Goal: Complete application form: Complete application form

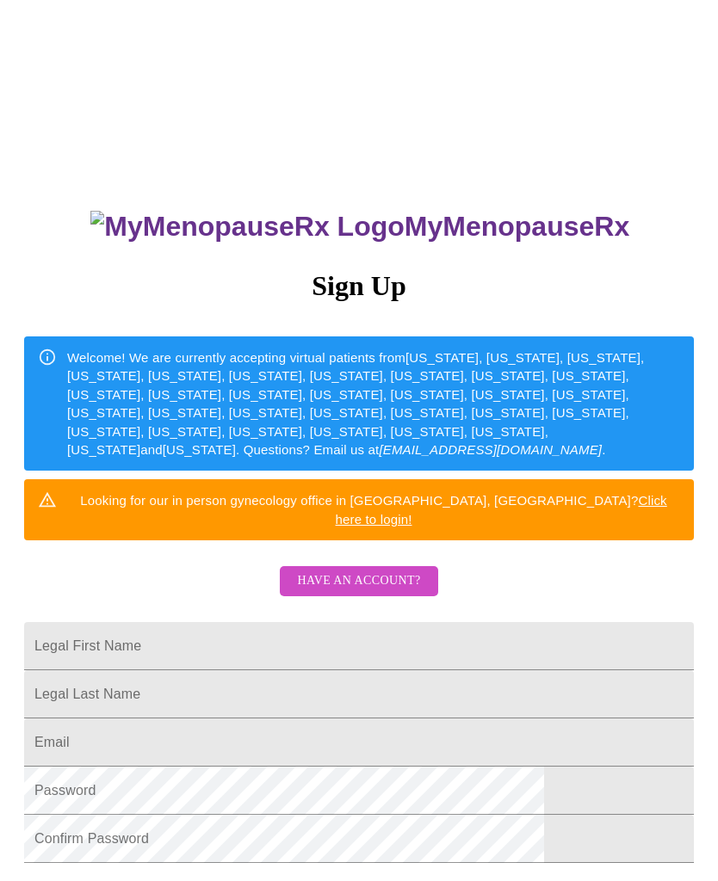
click at [389, 570] on span "Have an account?" at bounding box center [358, 581] width 123 height 22
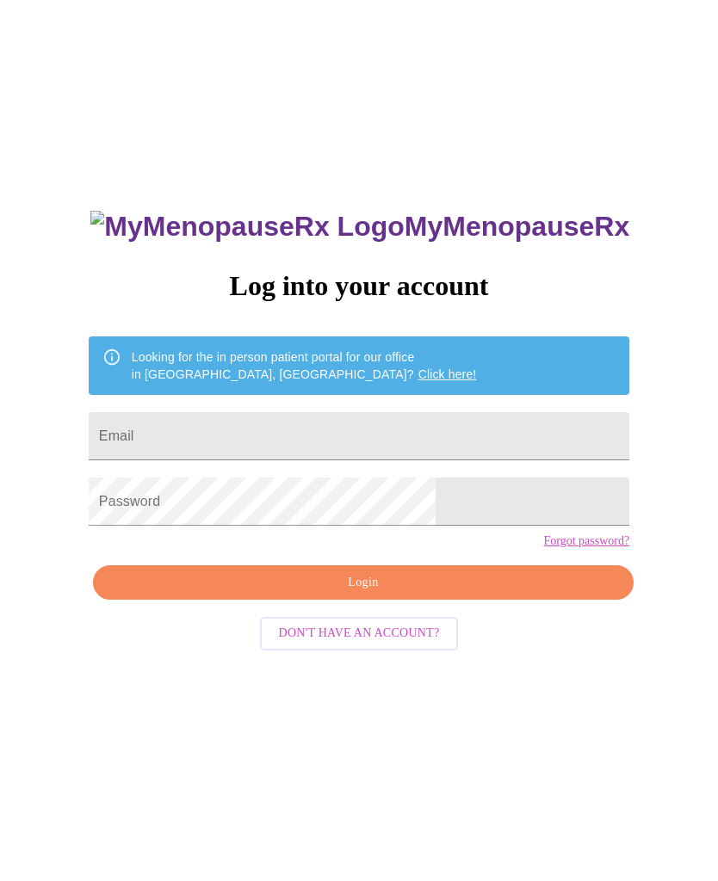
click at [391, 439] on input "Email" at bounding box center [359, 436] width 540 height 48
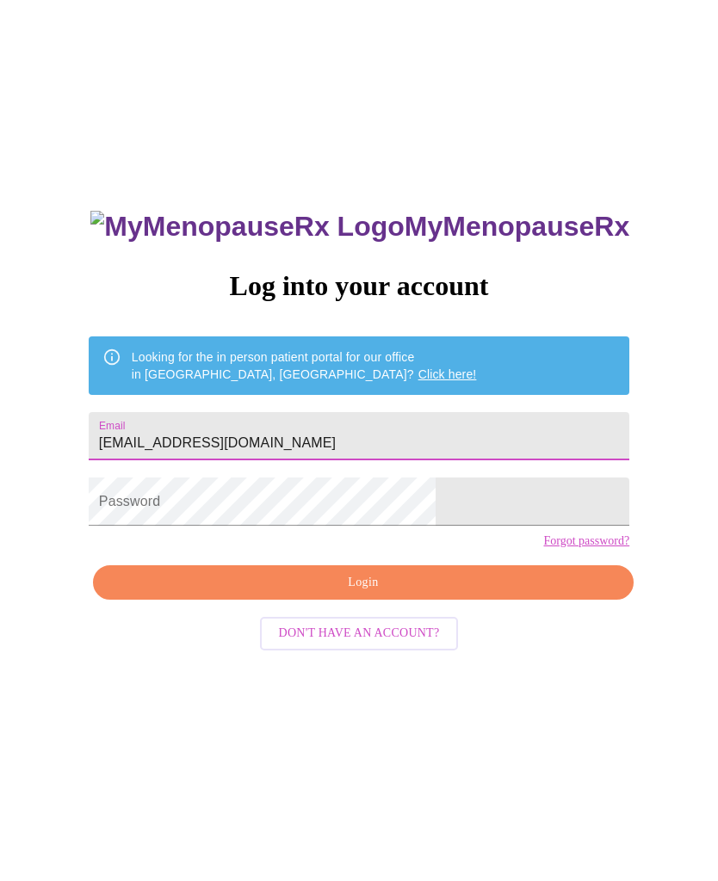
type input "[EMAIL_ADDRESS][DOMAIN_NAME]"
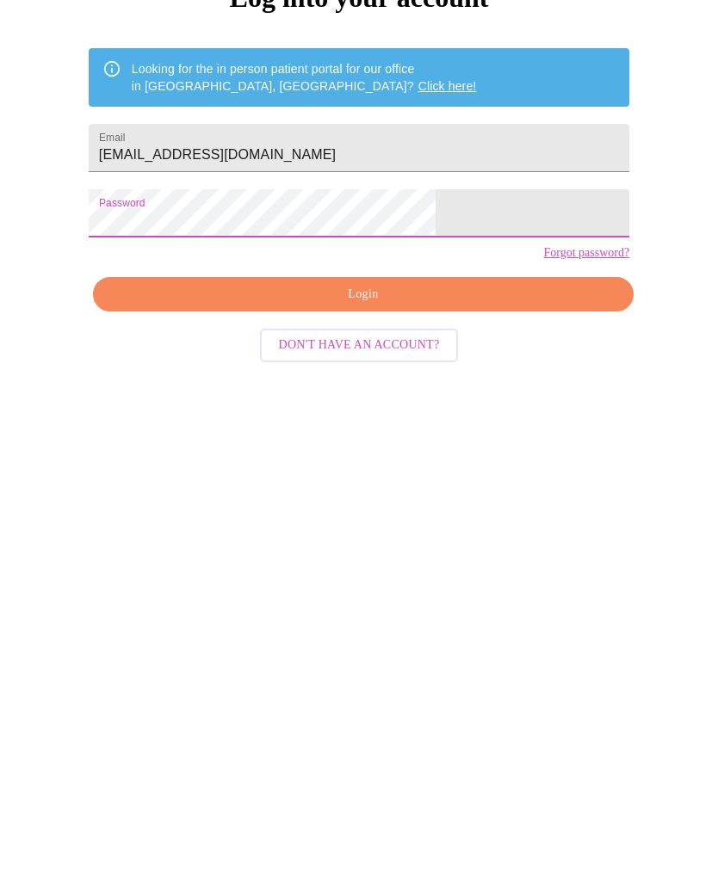
scroll to position [17, 0]
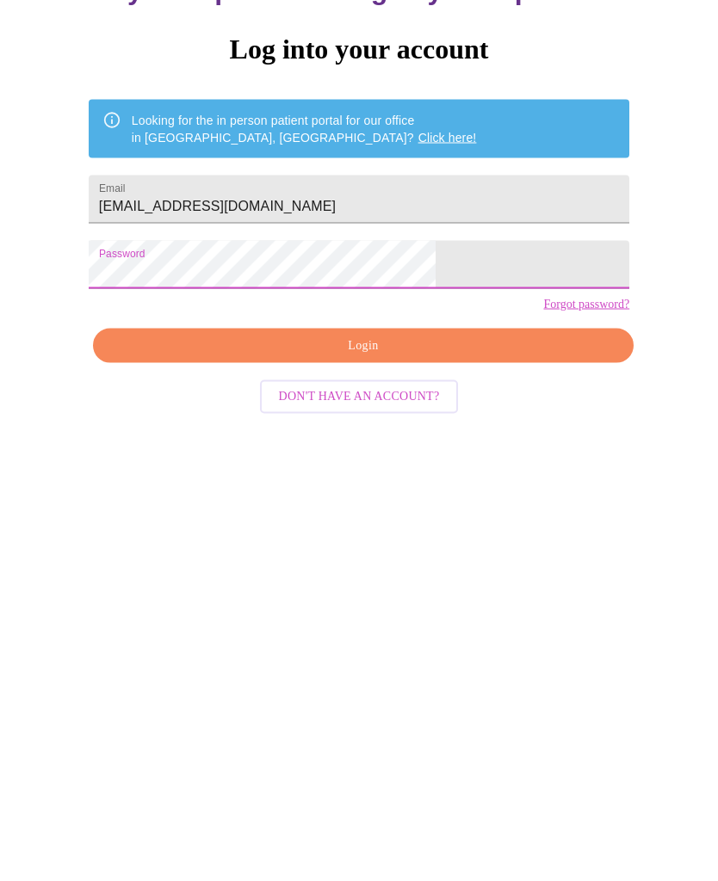
click at [447, 548] on button "Login" at bounding box center [363, 565] width 540 height 35
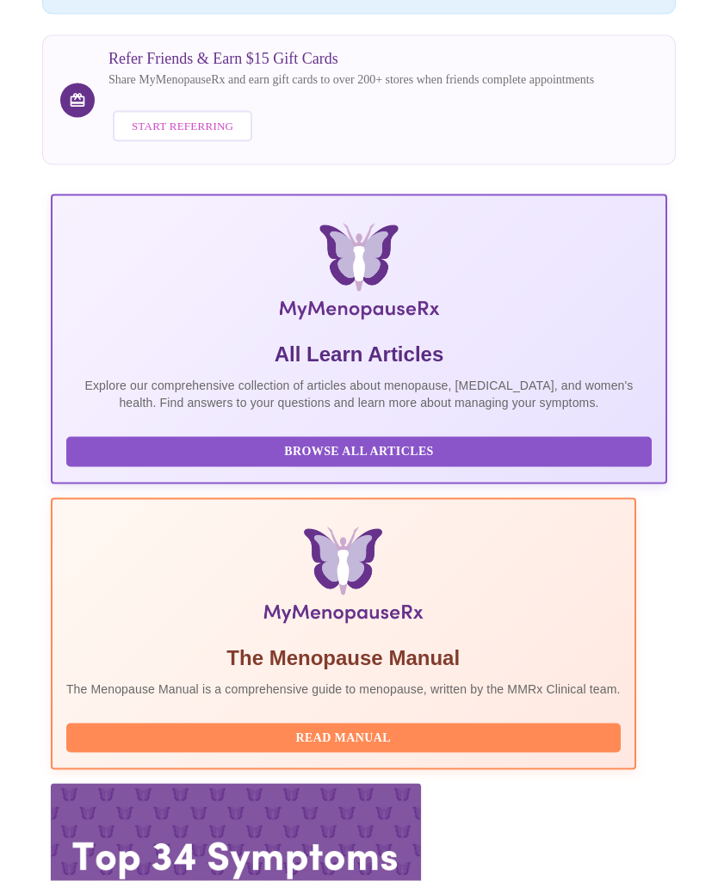
scroll to position [263, 0]
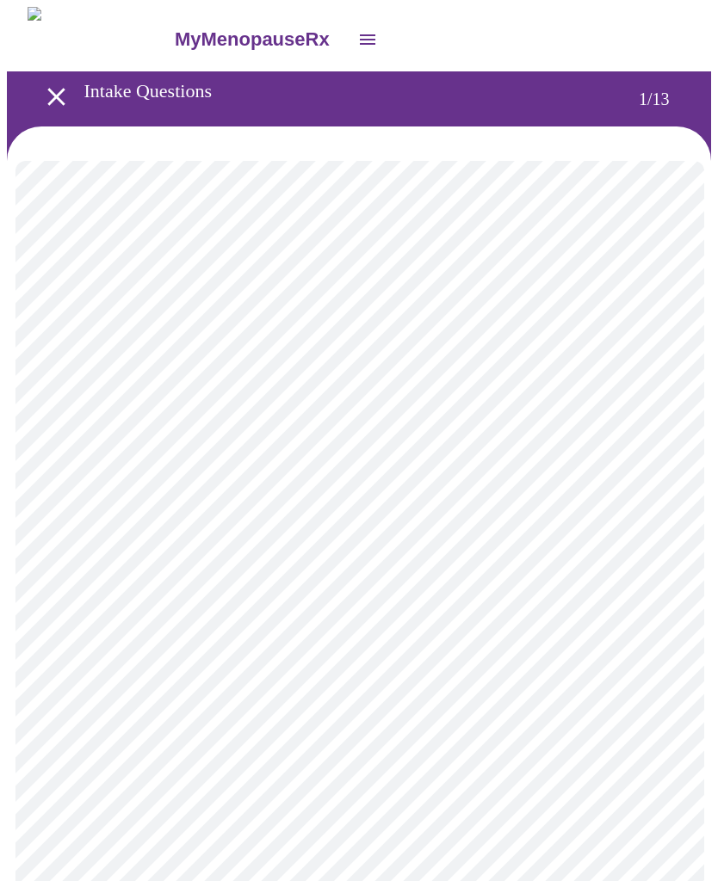
click at [659, 373] on body "MyMenopauseRx Intake Questions 1 / 13" at bounding box center [359, 796] width 704 height 1579
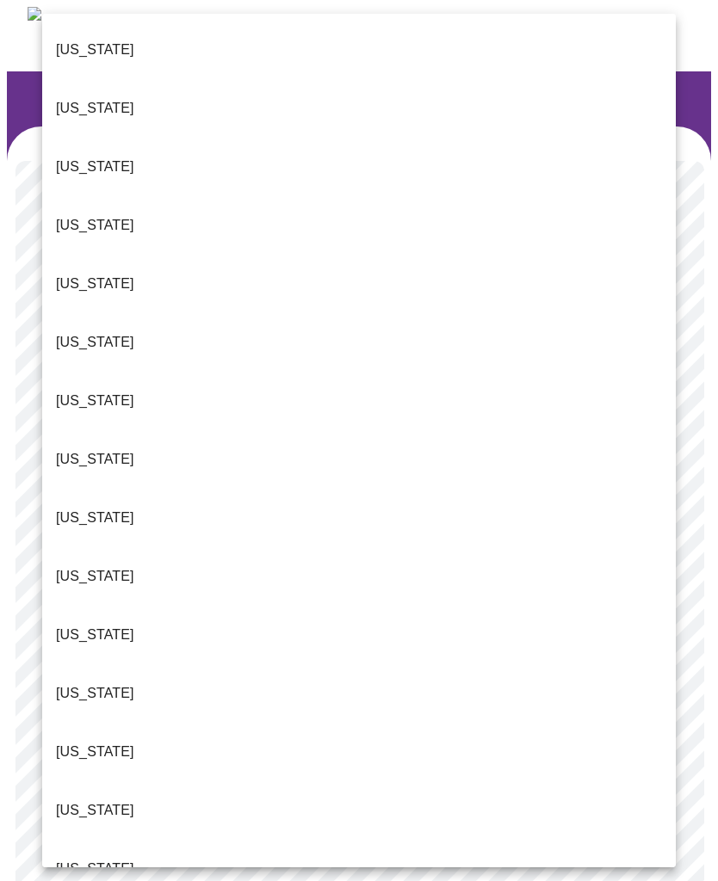
click at [157, 723] on li "[US_STATE]" at bounding box center [358, 752] width 633 height 59
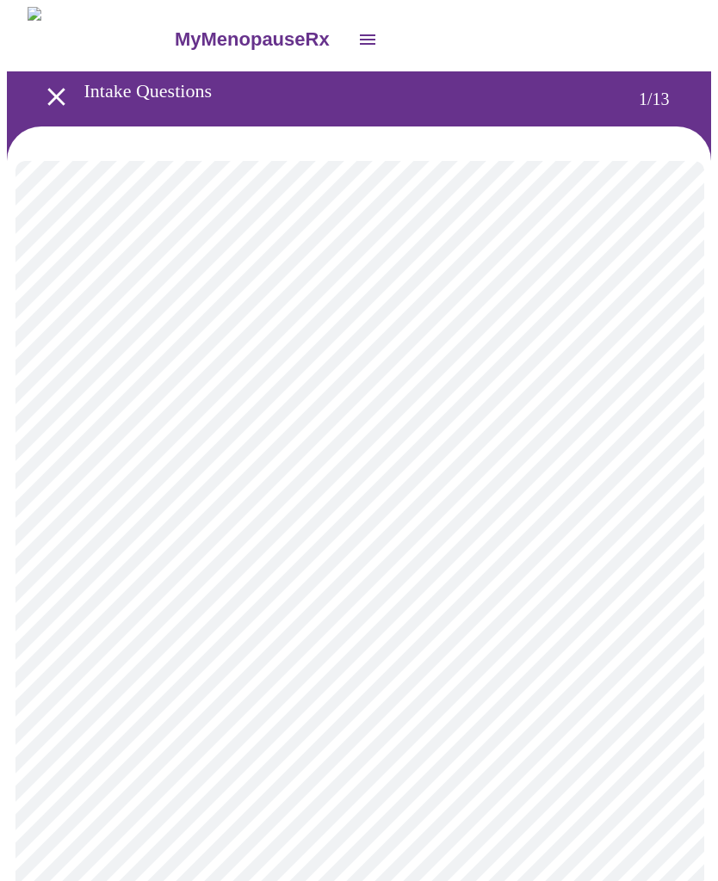
click at [662, 508] on body "MyMenopauseRx Intake Questions 1 / 13" at bounding box center [359, 791] width 704 height 1569
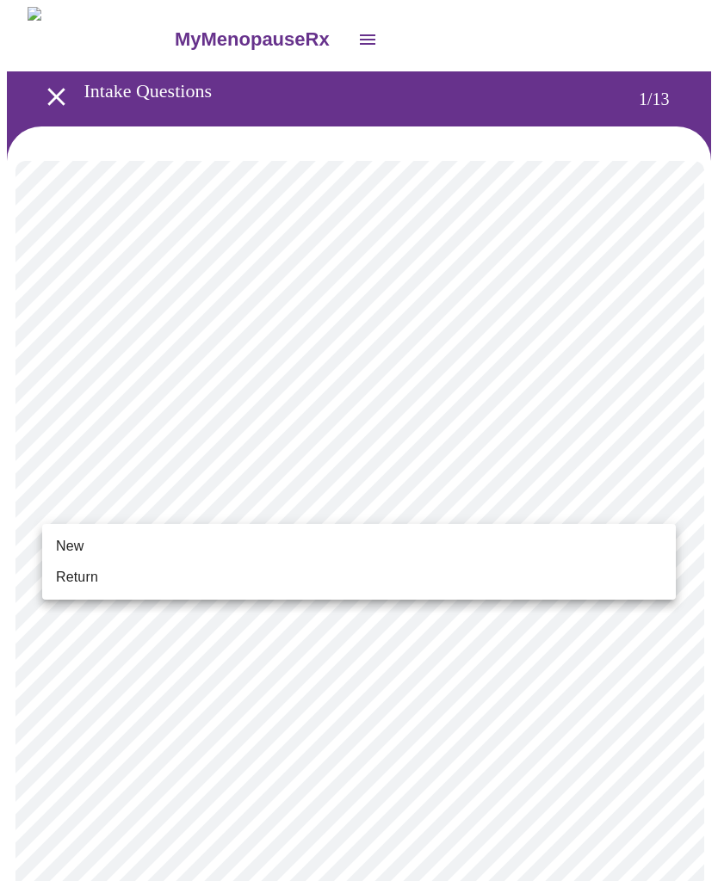
click at [273, 539] on li "New" at bounding box center [358, 546] width 633 height 31
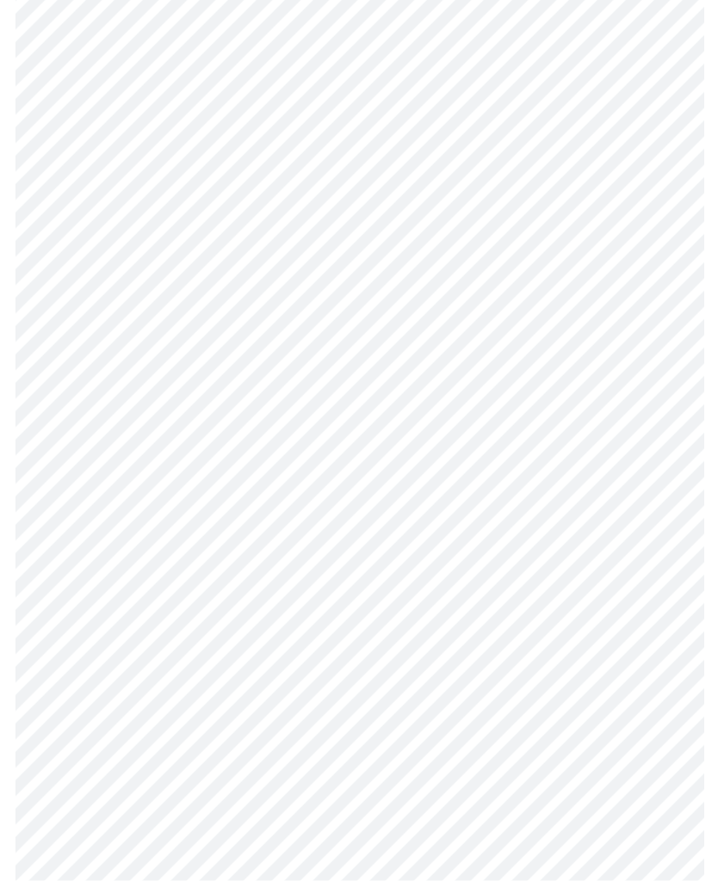
scroll to position [632, 0]
click at [668, 676] on body "MyMenopauseRx Intake Questions 1 / 13" at bounding box center [359, 148] width 704 height 1546
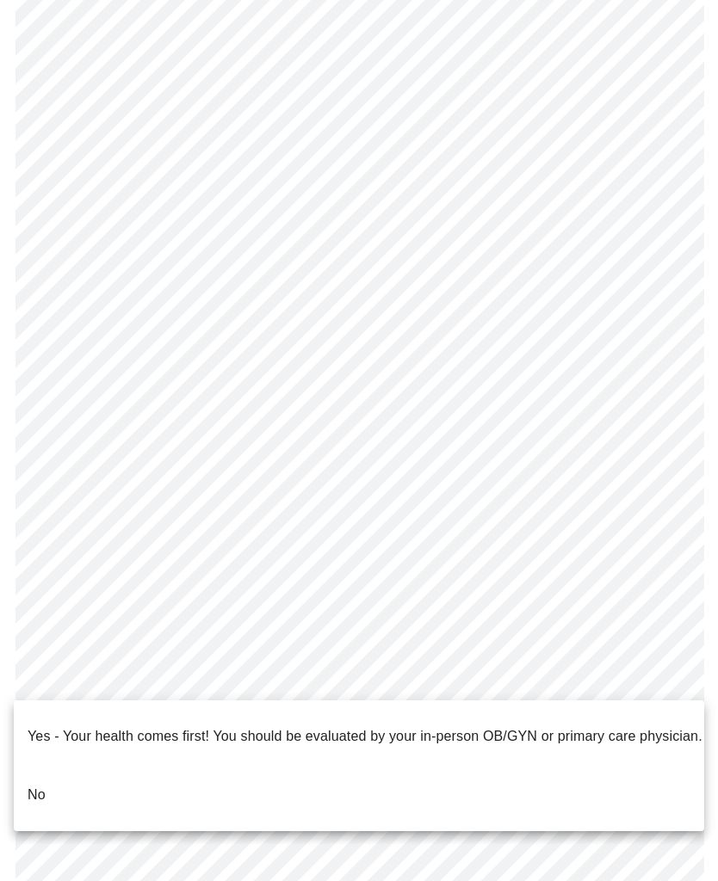
click at [389, 776] on li "No" at bounding box center [359, 795] width 690 height 59
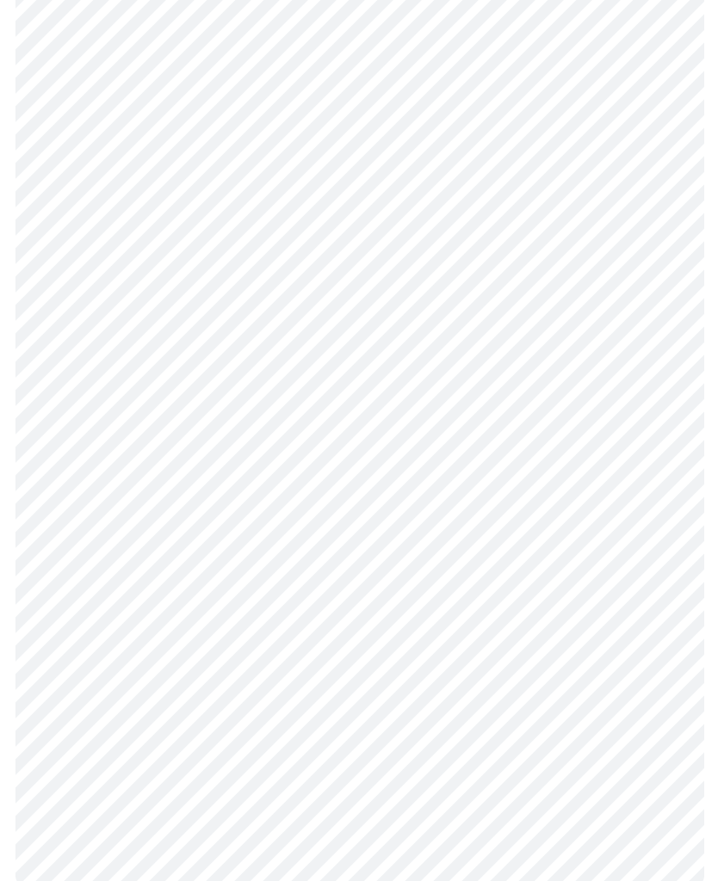
scroll to position [0, 0]
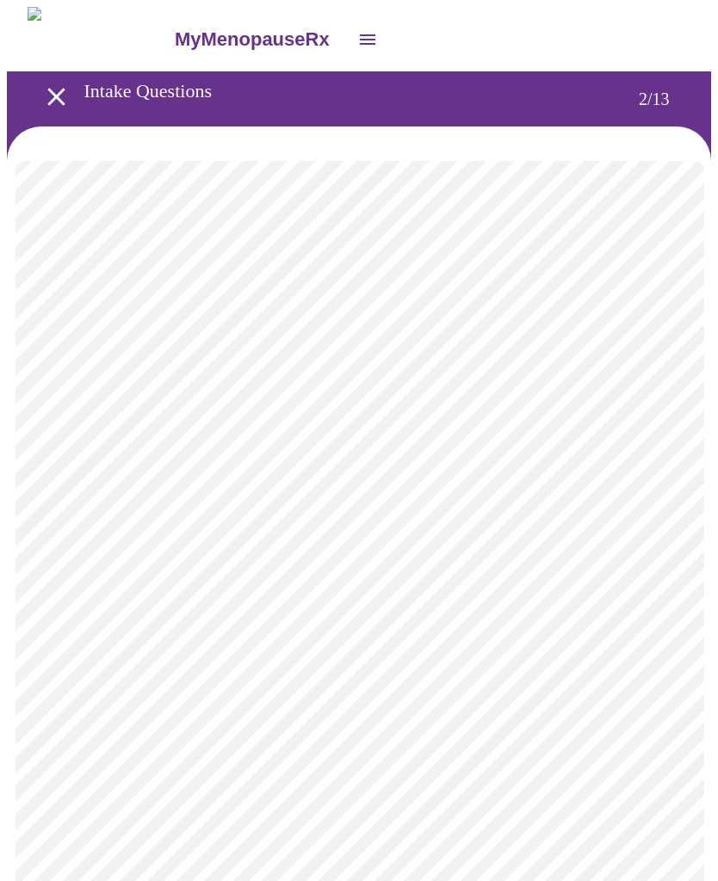
click at [657, 351] on body "MyMenopauseRx Intake Questions 2 / 13" at bounding box center [359, 523] width 704 height 1032
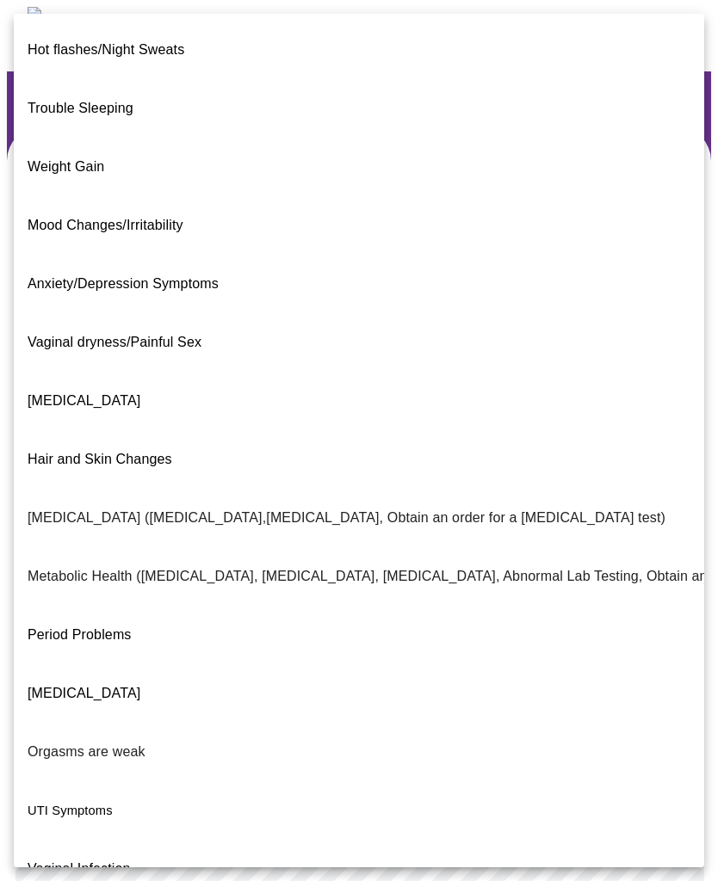
click at [188, 335] on span "Vaginal dryness/Painful Sex" at bounding box center [115, 342] width 174 height 15
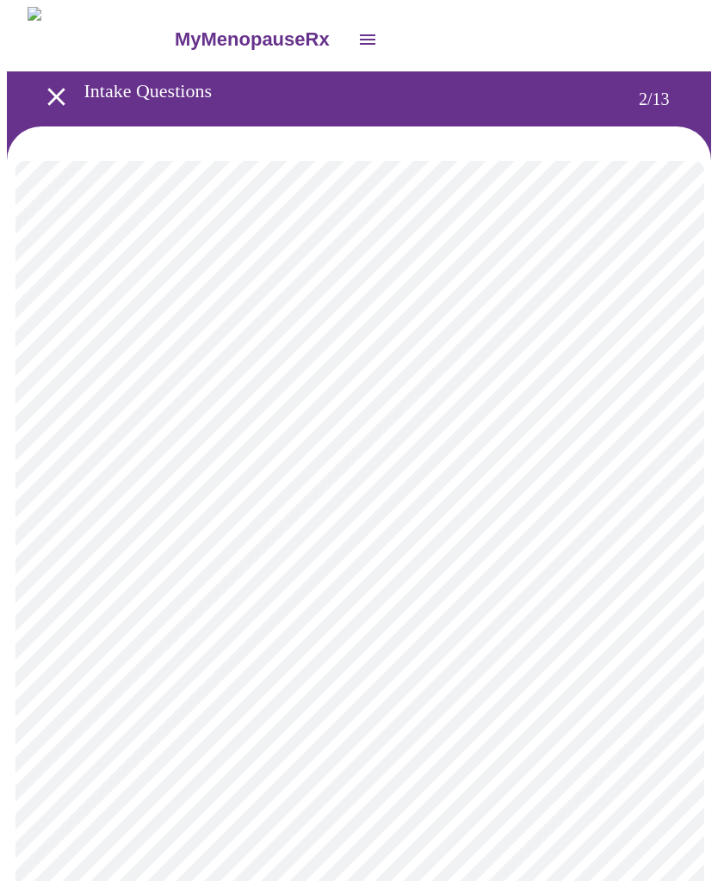
click at [651, 536] on body "MyMenopauseRx Intake Questions 2 / 13" at bounding box center [359, 518] width 704 height 1022
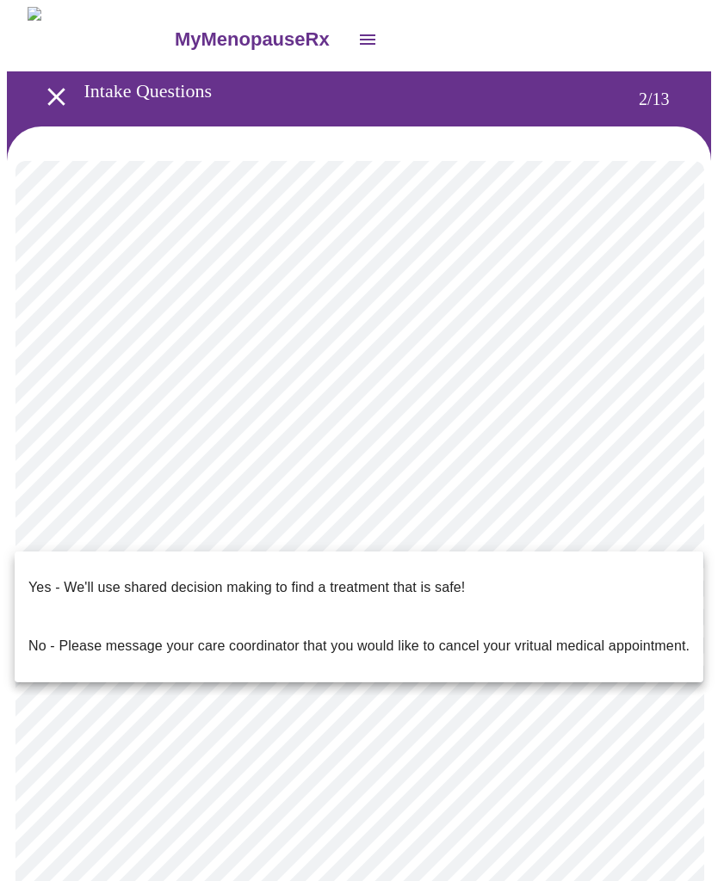
click at [446, 577] on p "Yes - We'll use shared decision making to find a treatment that is safe!" at bounding box center [246, 587] width 436 height 21
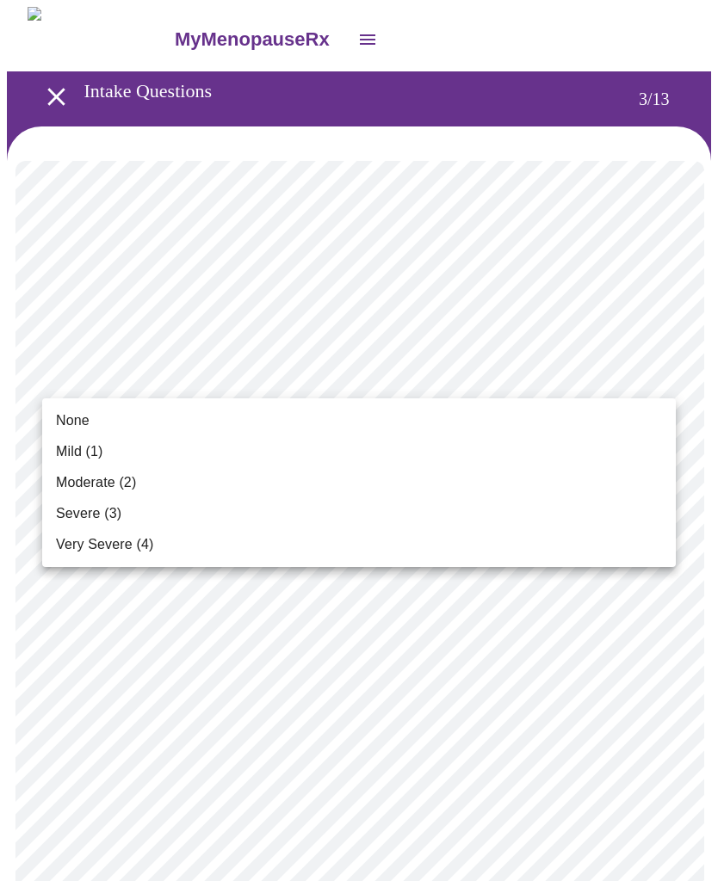
click at [156, 513] on li "Severe (3)" at bounding box center [358, 513] width 633 height 31
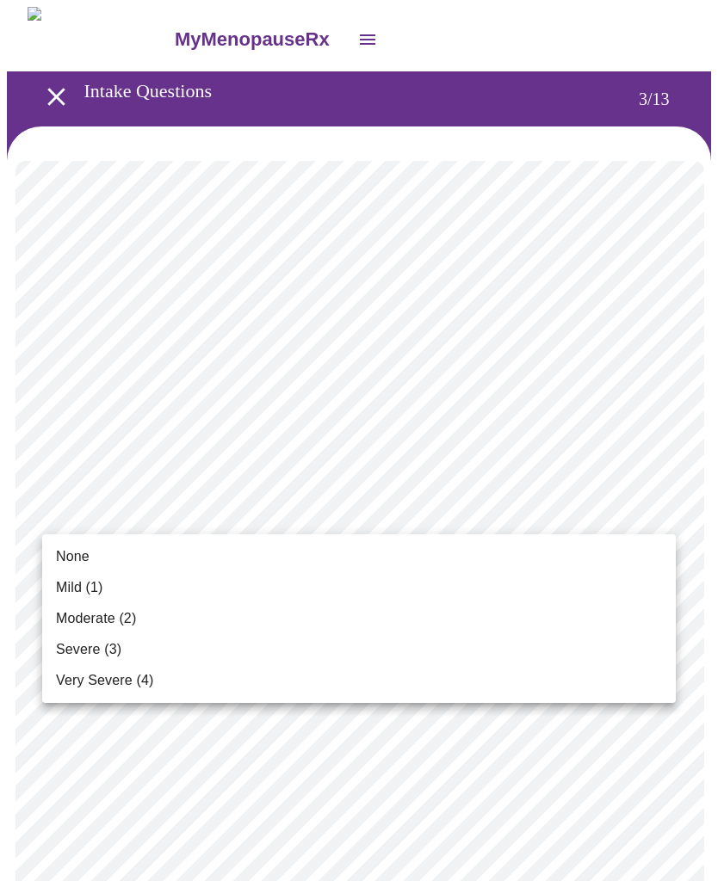
click at [143, 550] on li "None" at bounding box center [358, 556] width 633 height 31
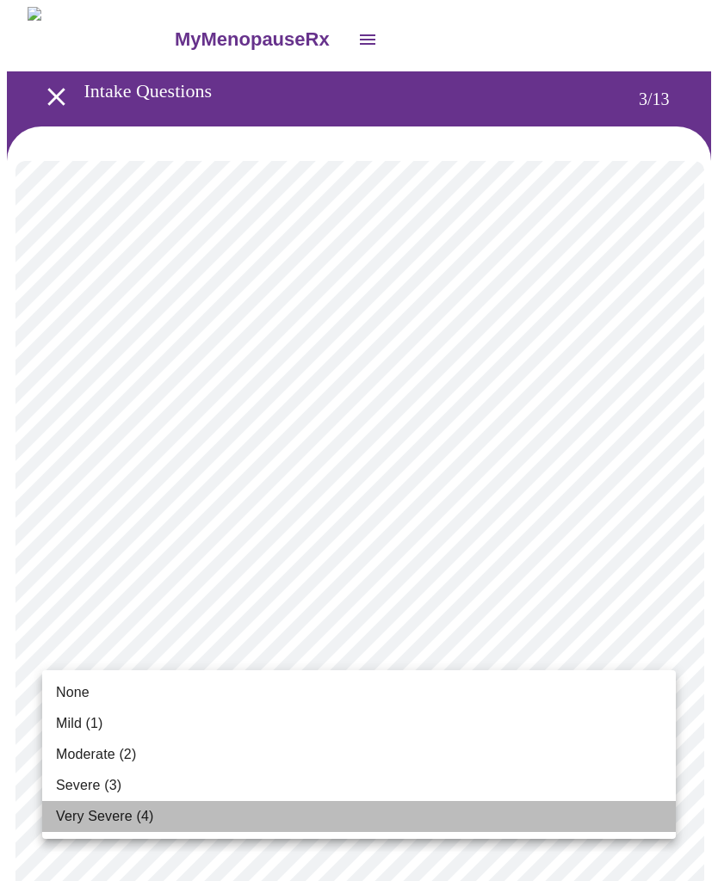
click at [169, 812] on li "Very Severe (4)" at bounding box center [358, 816] width 633 height 31
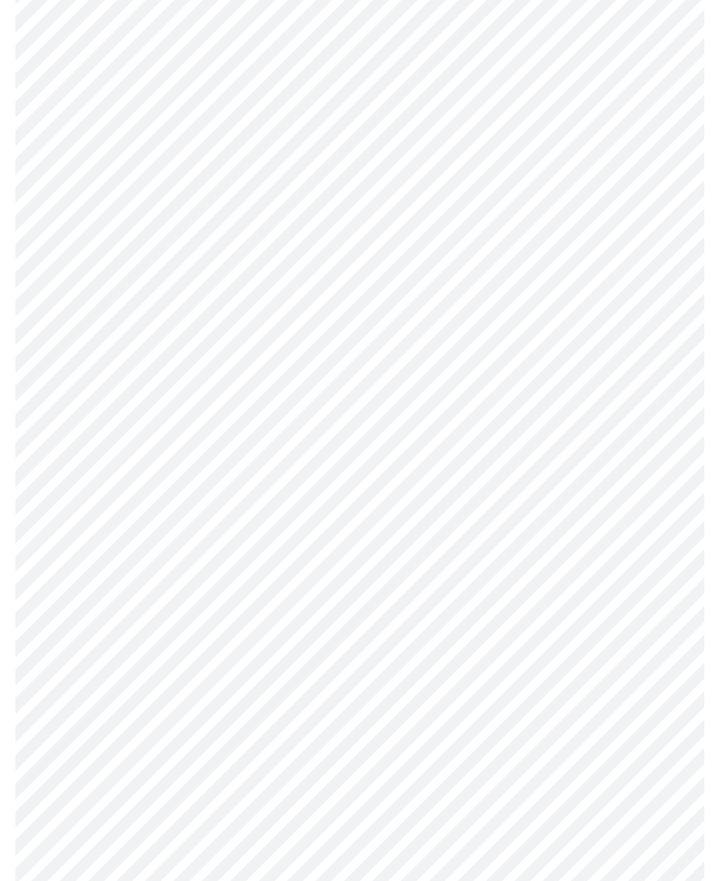
scroll to position [208, 0]
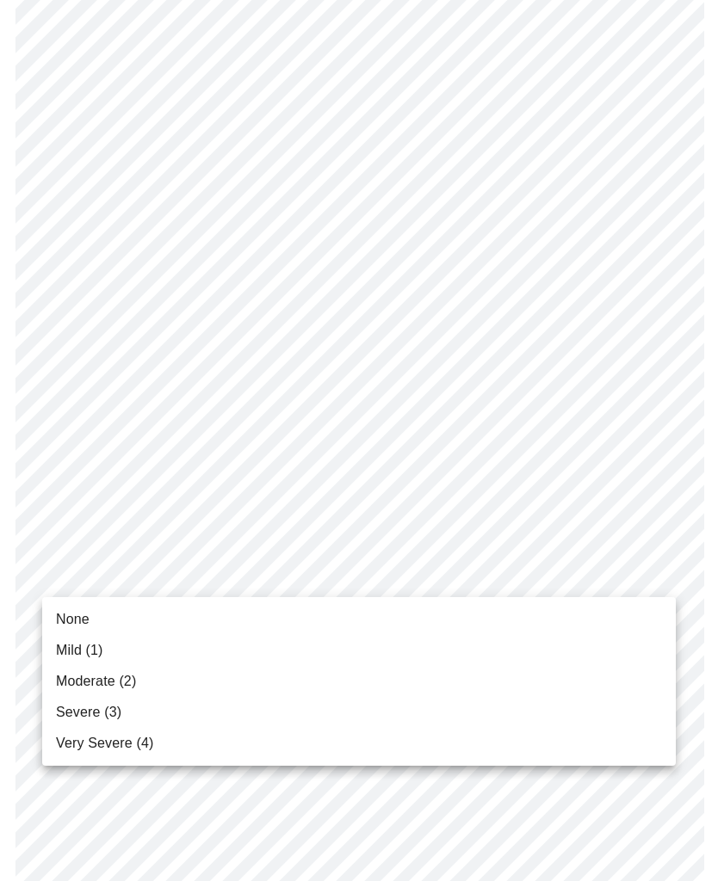
click at [311, 681] on li "Moderate (2)" at bounding box center [358, 681] width 633 height 31
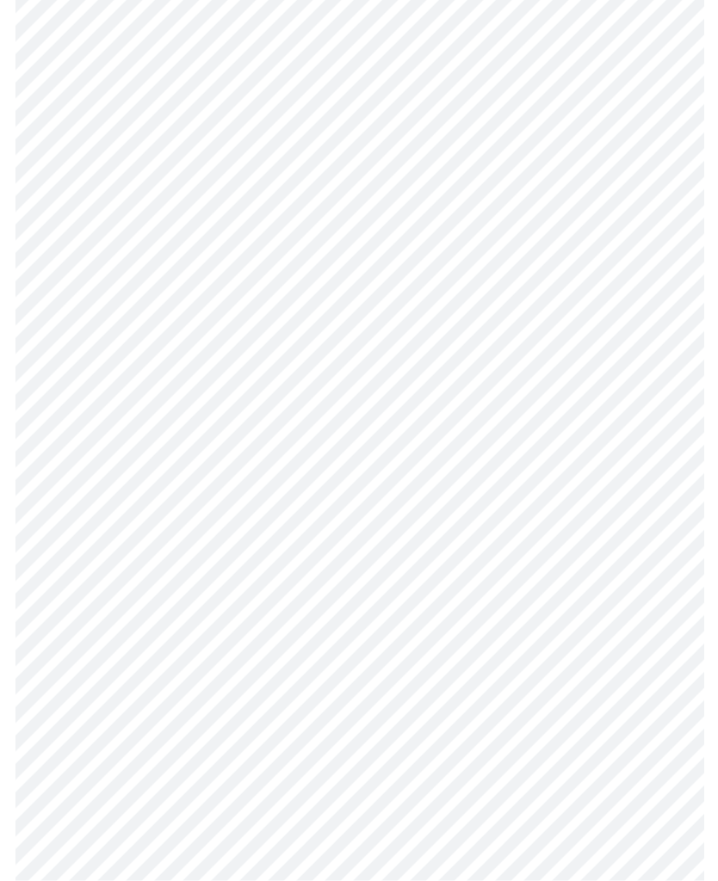
scroll to position [336, 0]
click at [661, 558] on body "MyMenopauseRx Intake Questions 3 / 13" at bounding box center [359, 764] width 704 height 2186
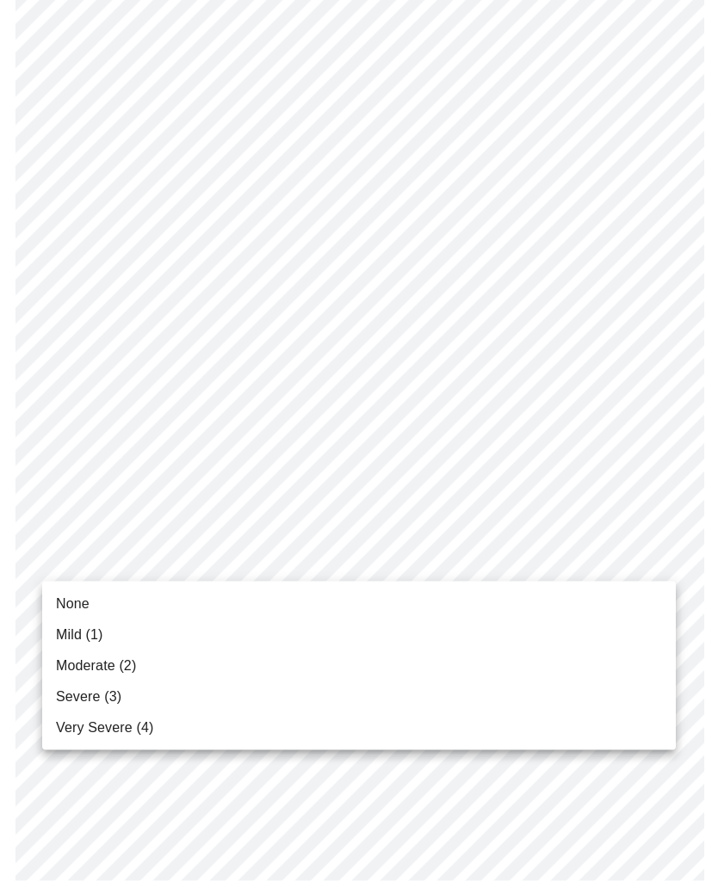
scroll to position [336, 0]
click at [416, 676] on li "Moderate (2)" at bounding box center [358, 665] width 633 height 31
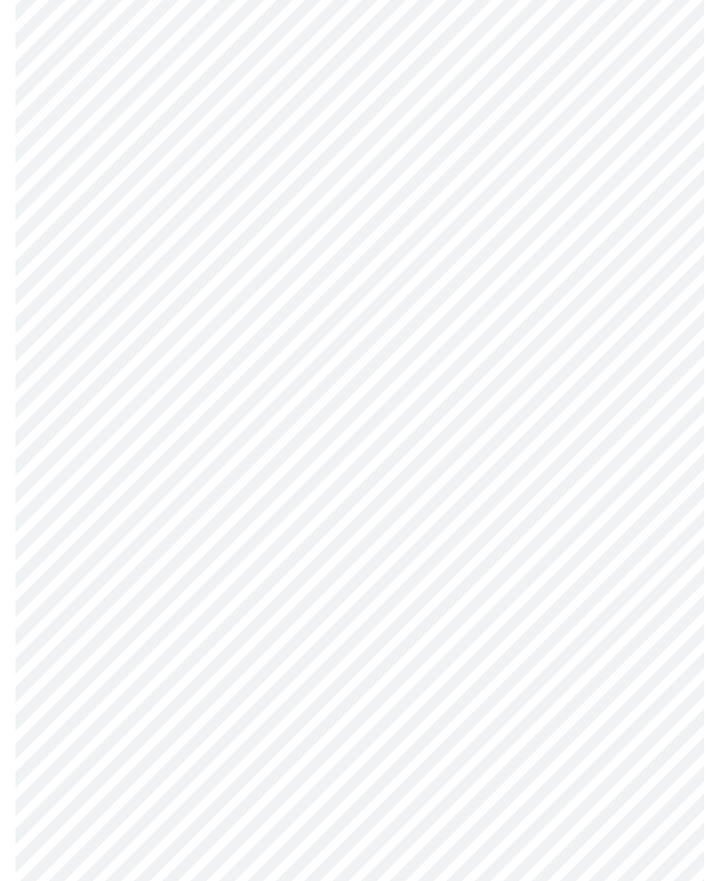
scroll to position [611, 0]
click at [647, 561] on body "MyMenopauseRx Intake Questions 3 / 13" at bounding box center [359, 477] width 704 height 2163
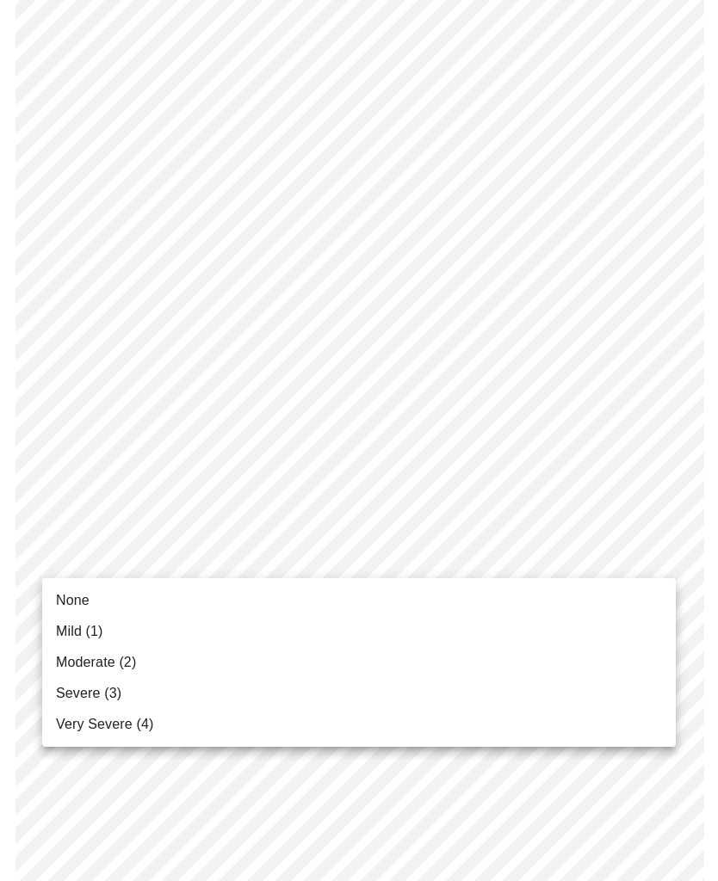
click at [225, 668] on li "Moderate (2)" at bounding box center [358, 662] width 633 height 31
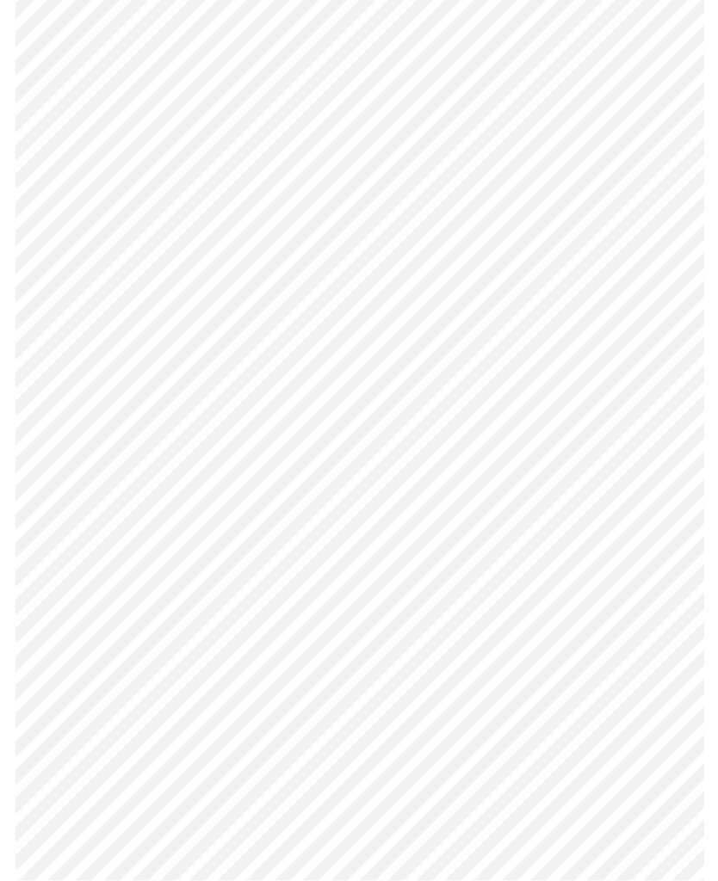
click at [652, 576] on body "MyMenopauseRx Intake Questions 3 / 13" at bounding box center [359, 352] width 704 height 2140
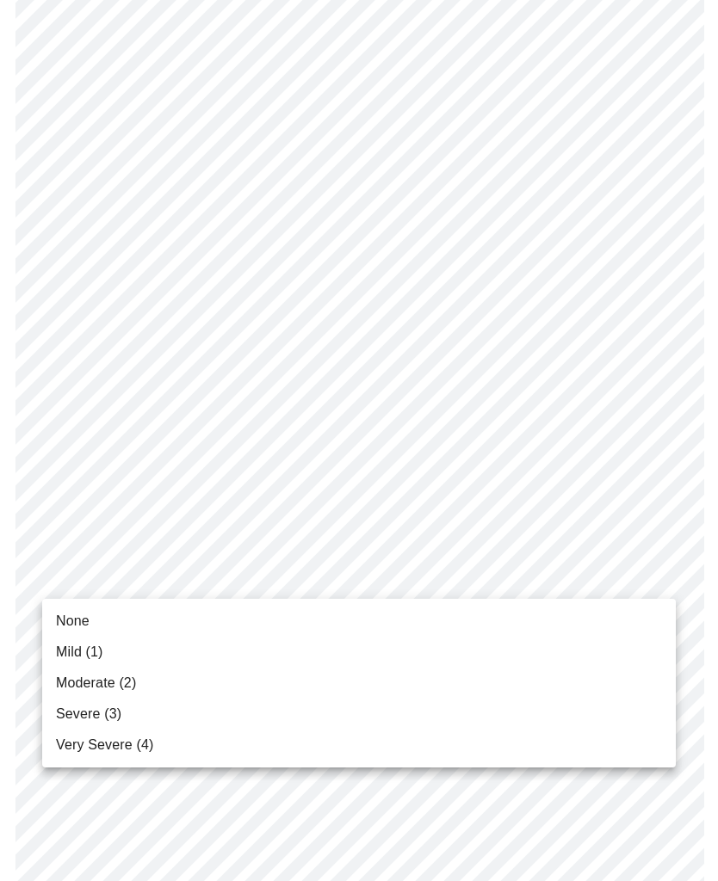
click at [187, 748] on li "Very Severe (4)" at bounding box center [358, 745] width 633 height 31
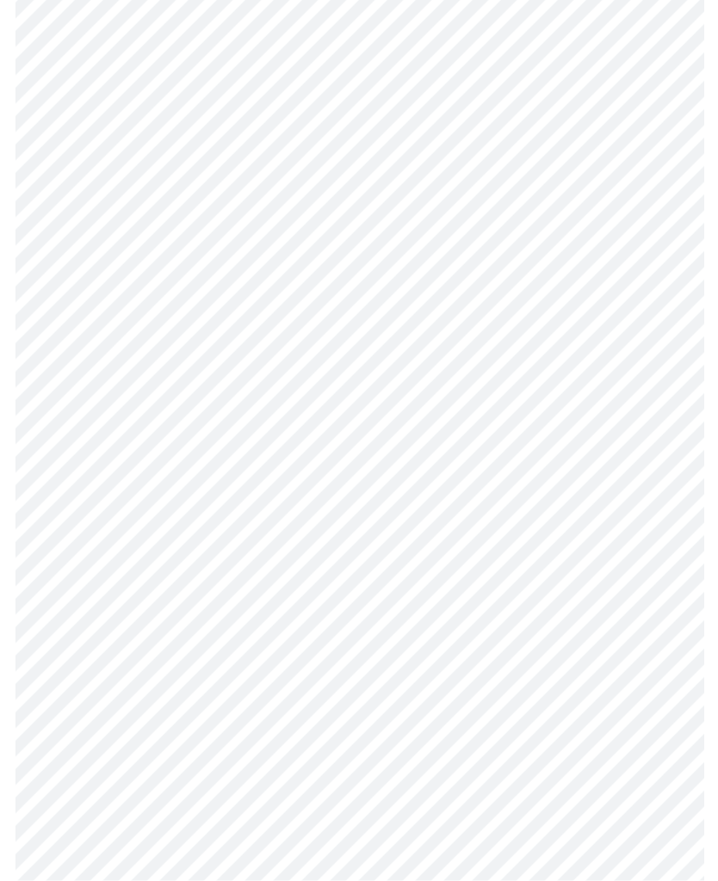
scroll to position [898, 0]
click at [644, 553] on body "MyMenopauseRx Intake Questions 3 / 13" at bounding box center [359, 167] width 704 height 2116
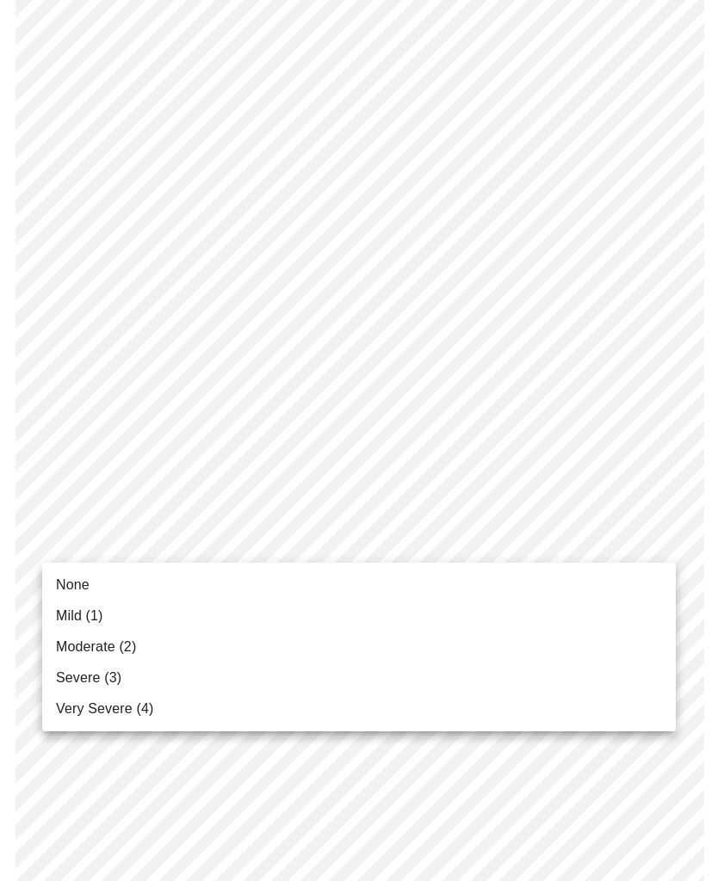
click at [212, 621] on li "Mild (1)" at bounding box center [358, 616] width 633 height 31
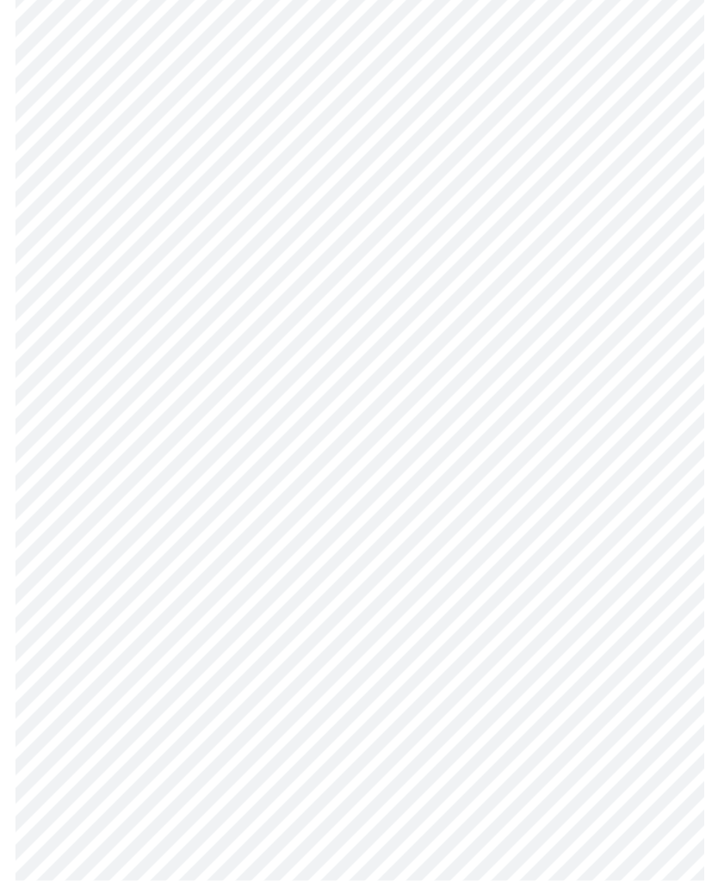
scroll to position [1020, 0]
click at [650, 559] on body "MyMenopauseRx Intake Questions 3 / 13" at bounding box center [359, 33] width 704 height 2093
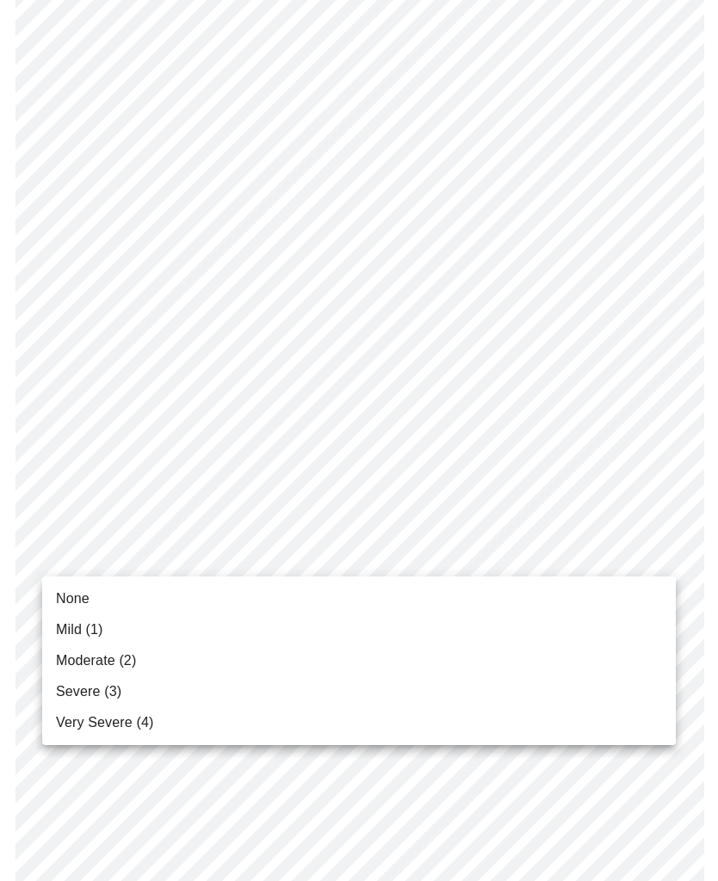
click at [246, 721] on li "Very Severe (4)" at bounding box center [358, 722] width 633 height 31
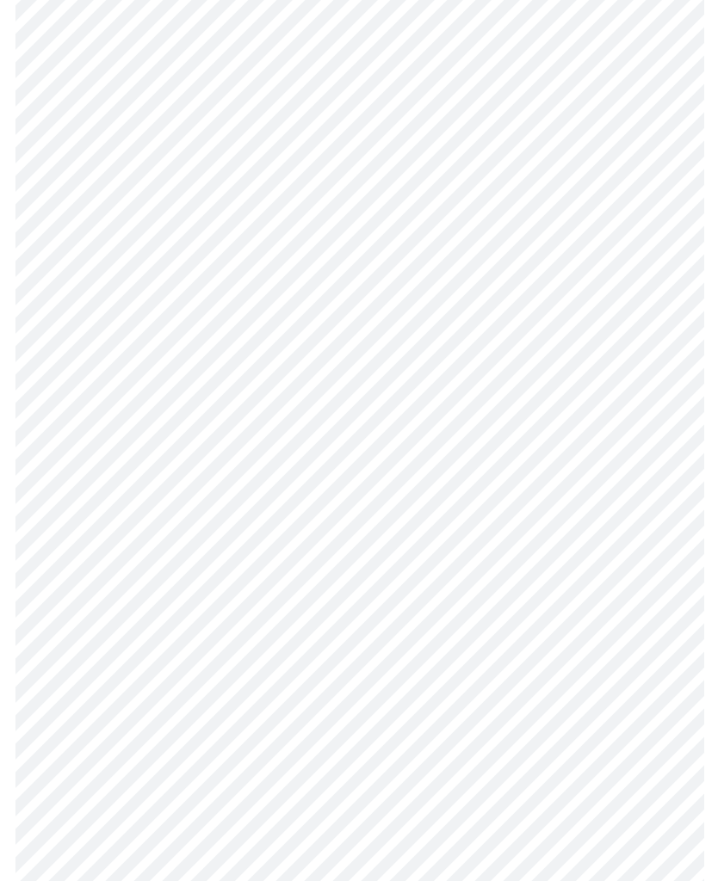
scroll to position [1156, 0]
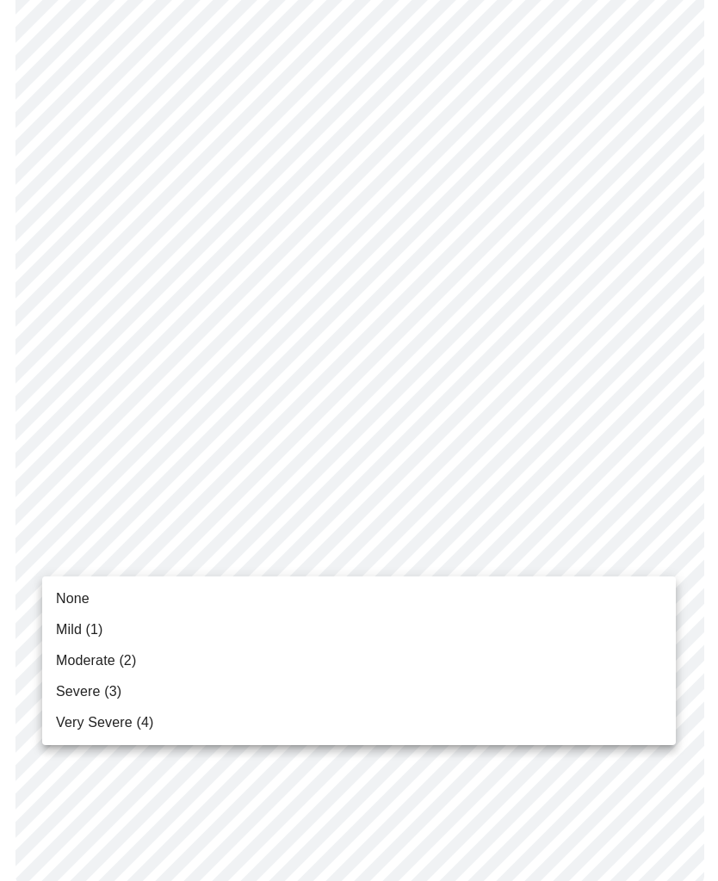
click at [362, 625] on li "Mild (1)" at bounding box center [358, 629] width 633 height 31
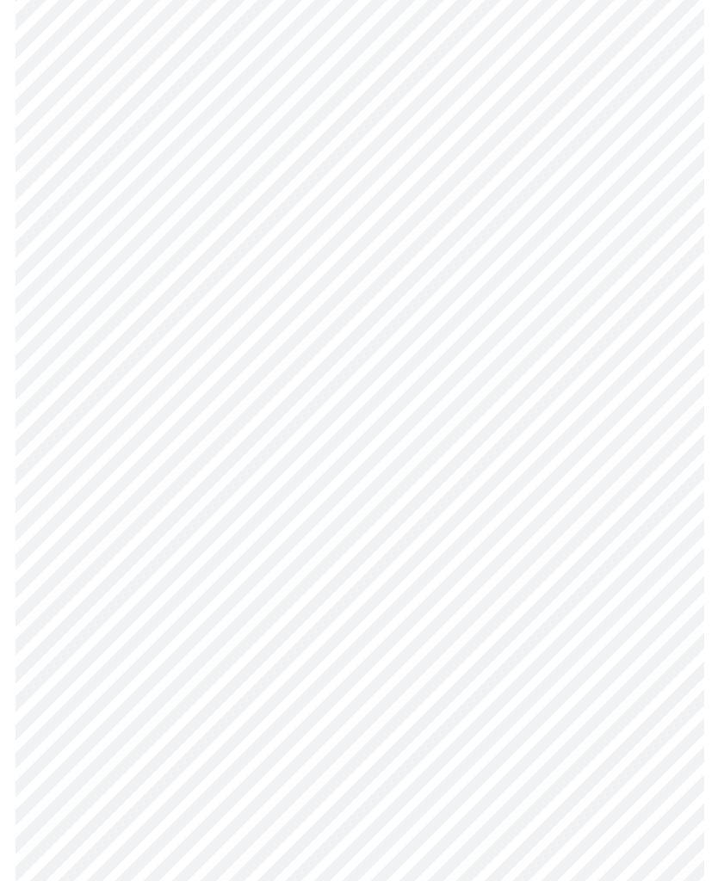
scroll to position [490, 0]
click at [656, 508] on body "MyMenopauseRx Intake Questions 3 / 13" at bounding box center [359, 540] width 704 height 2047
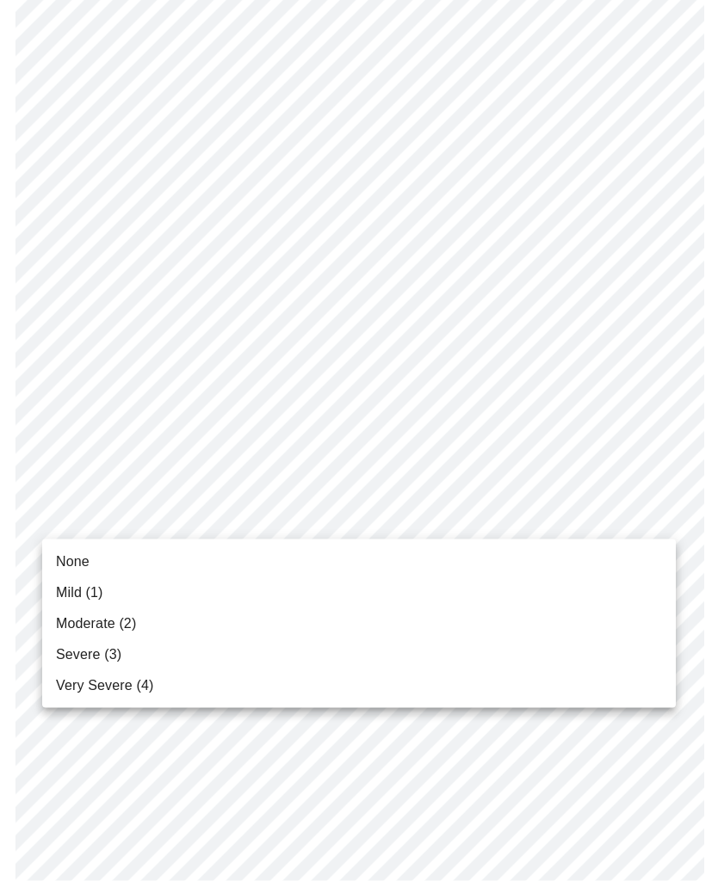
scroll to position [490, 0]
click at [198, 618] on li "Moderate (2)" at bounding box center [358, 623] width 633 height 31
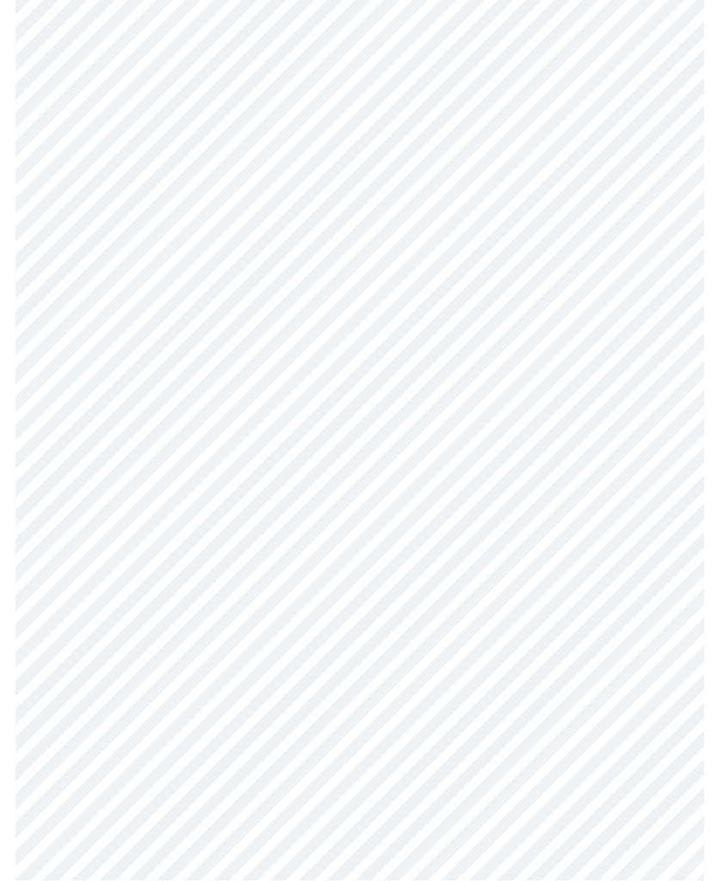
scroll to position [674, 0]
click at [661, 382] on body "MyMenopauseRx Intake Questions 4 / 13" at bounding box center [359, 180] width 704 height 1694
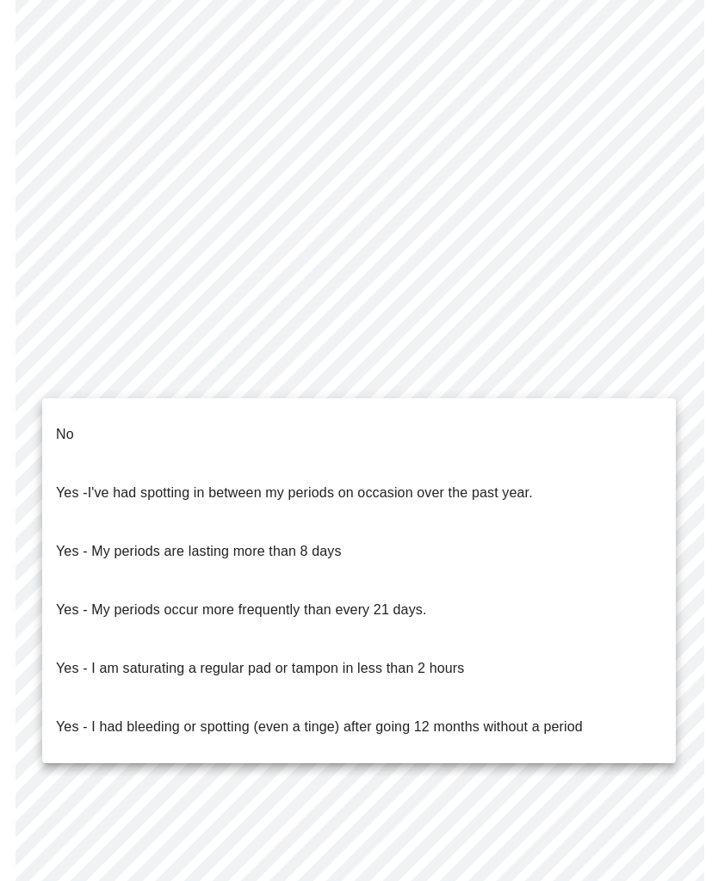
click at [178, 431] on li "No" at bounding box center [358, 434] width 633 height 59
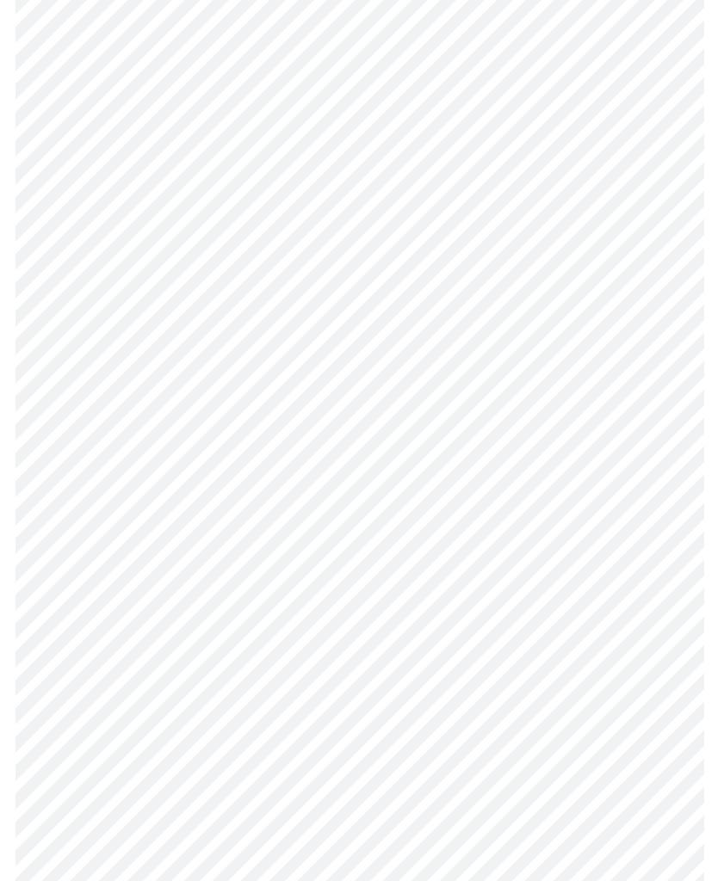
click at [660, 504] on body "MyMenopauseRx Intake Questions 4 / 13" at bounding box center [359, 175] width 704 height 1685
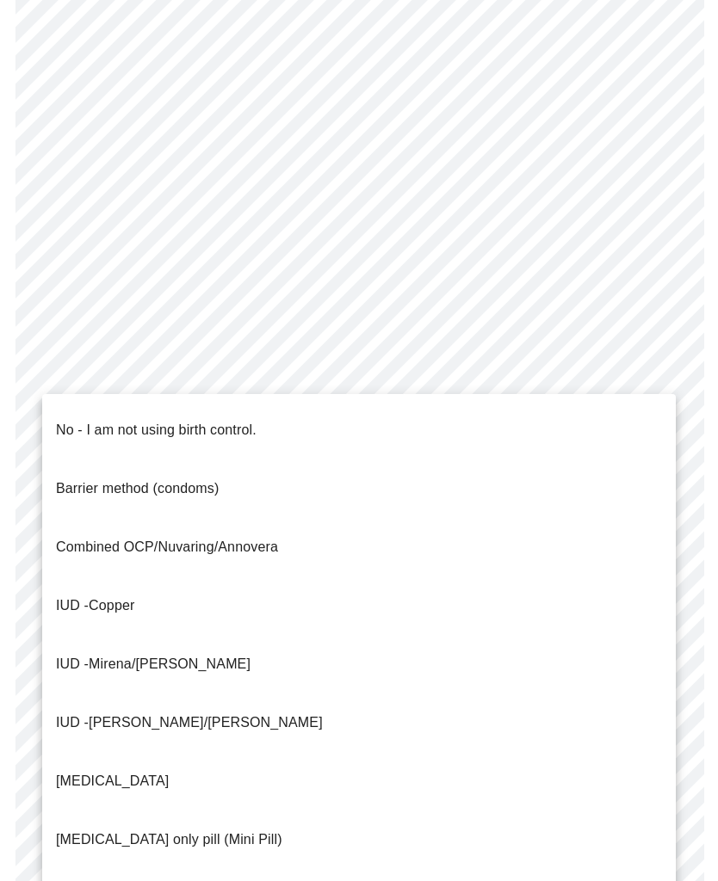
click at [256, 420] on p "No - I am not using birth control." at bounding box center [156, 430] width 200 height 21
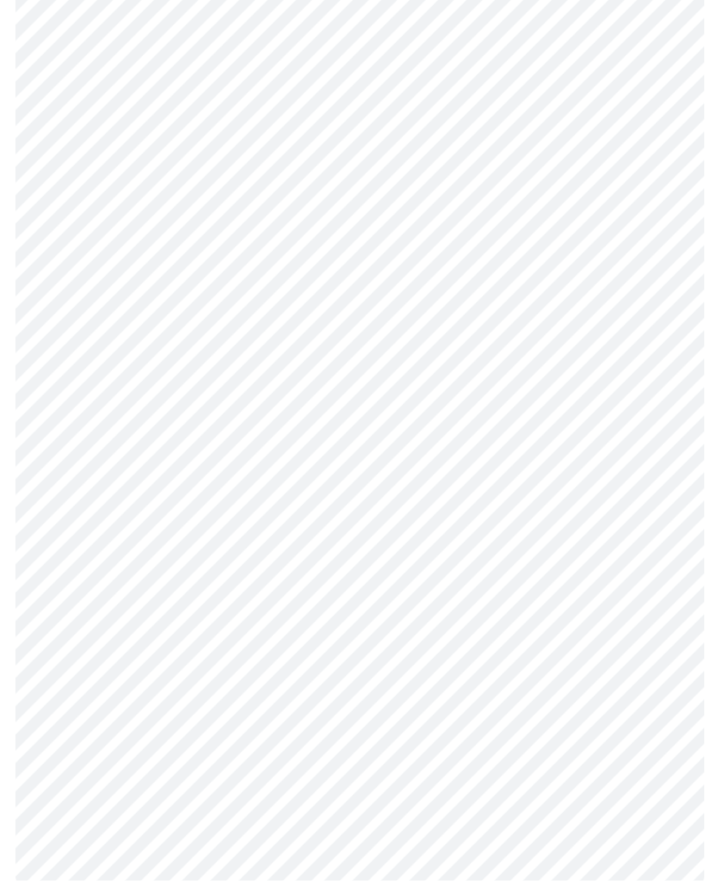
scroll to position [761, 0]
click at [656, 538] on body "MyMenopauseRx Intake Questions 4 / 13" at bounding box center [359, 82] width 704 height 1675
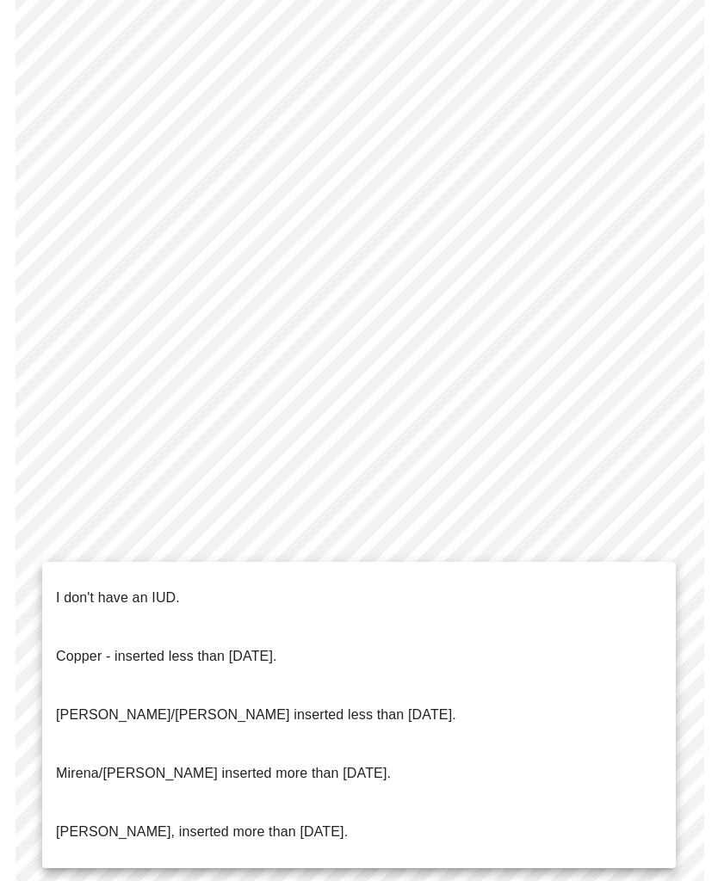
click at [231, 580] on li "I don't have an IUD." at bounding box center [358, 598] width 633 height 59
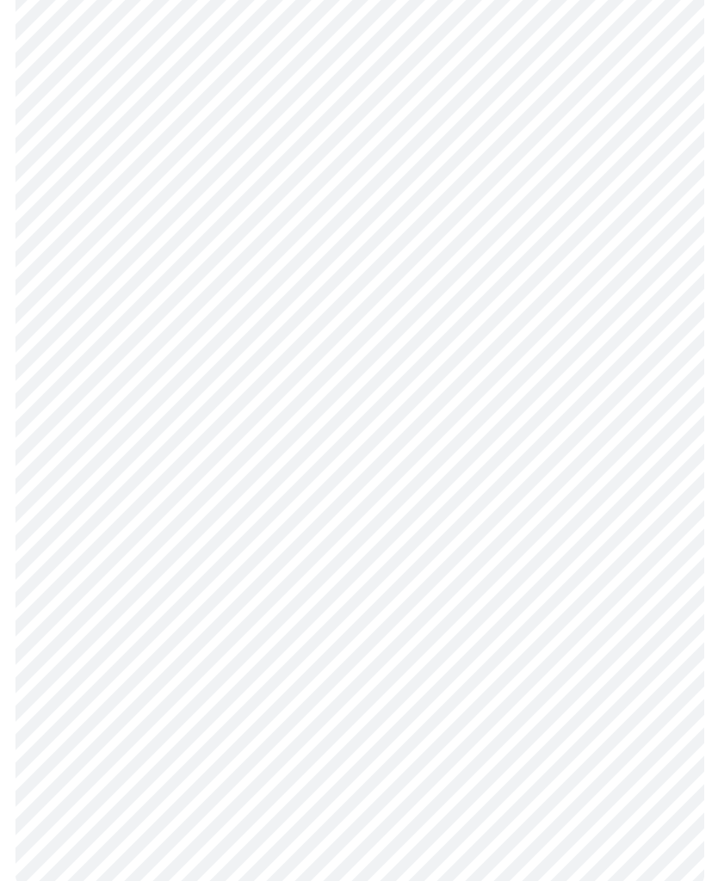
scroll to position [752, 0]
click at [668, 674] on body "MyMenopauseRx Intake Questions 4 / 13" at bounding box center [359, 88] width 704 height 1666
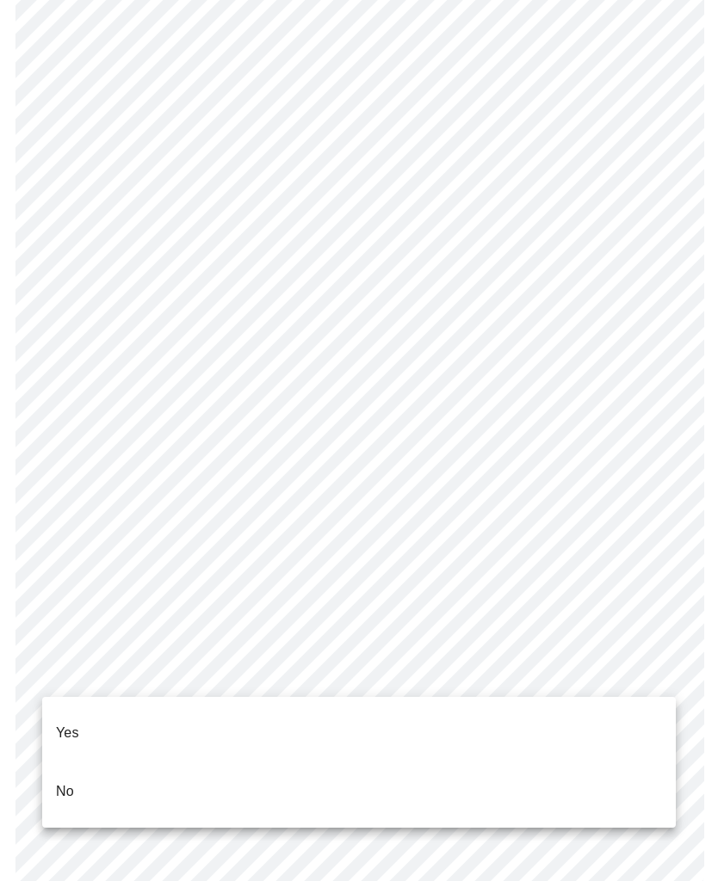
click at [309, 722] on li "Yes" at bounding box center [358, 733] width 633 height 59
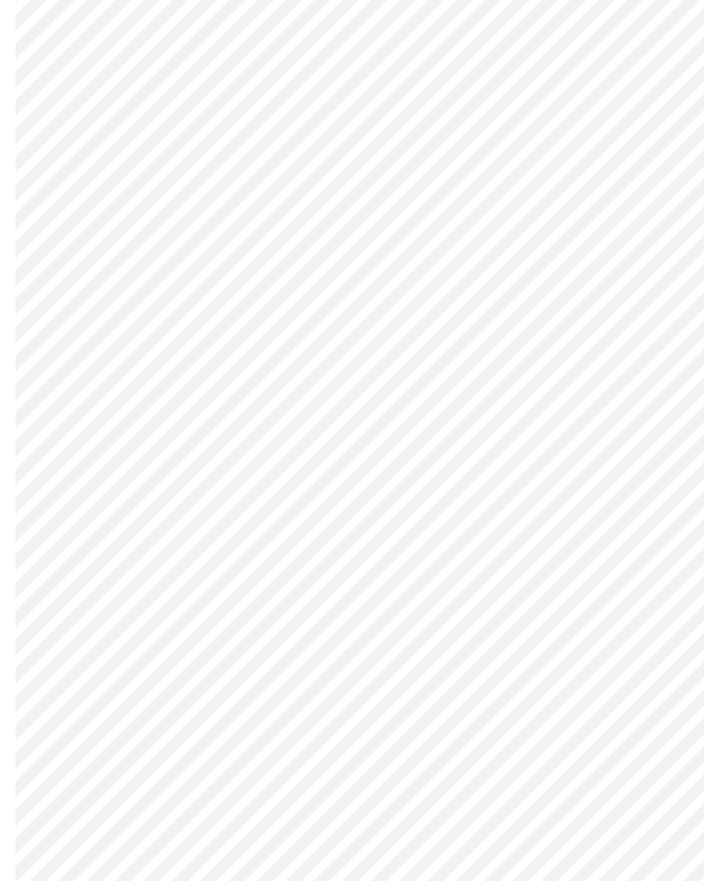
scroll to position [0, 0]
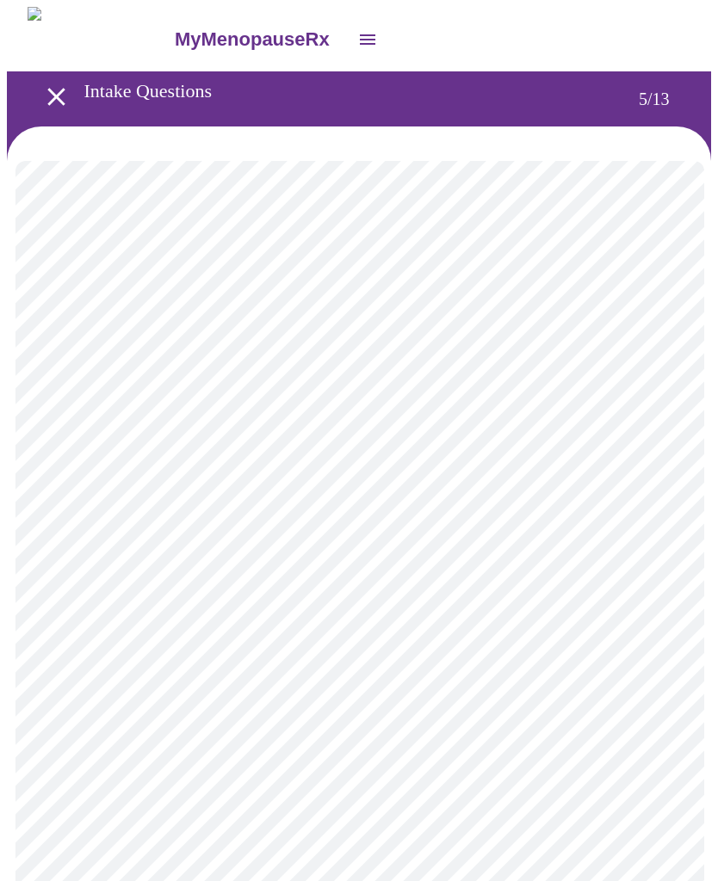
click at [669, 434] on body "MyMenopauseRx Intake Questions 5 / 13" at bounding box center [359, 702] width 704 height 1391
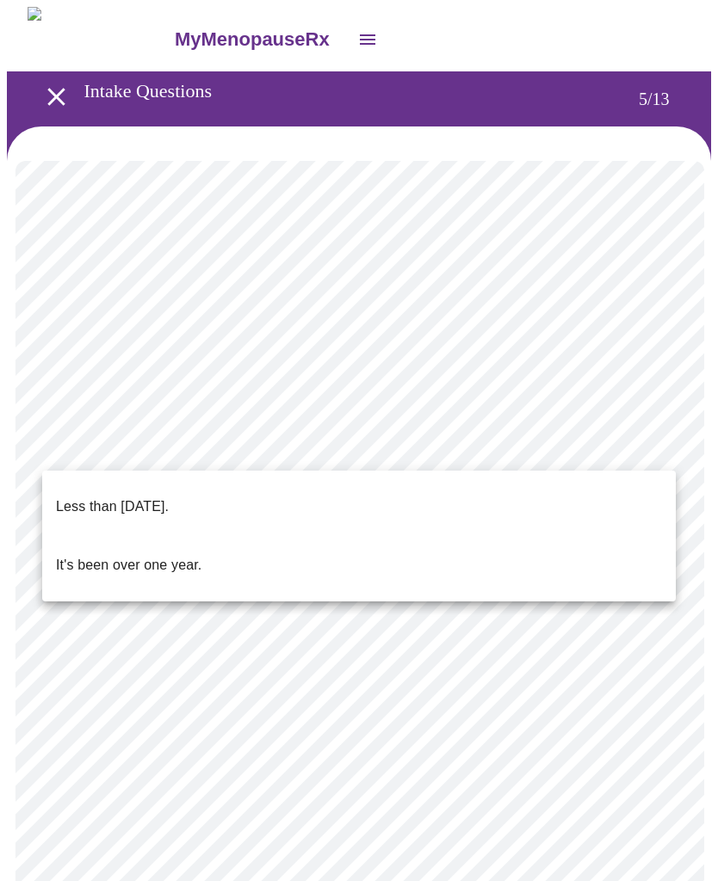
click at [461, 501] on li "Less than [DATE]." at bounding box center [358, 506] width 633 height 59
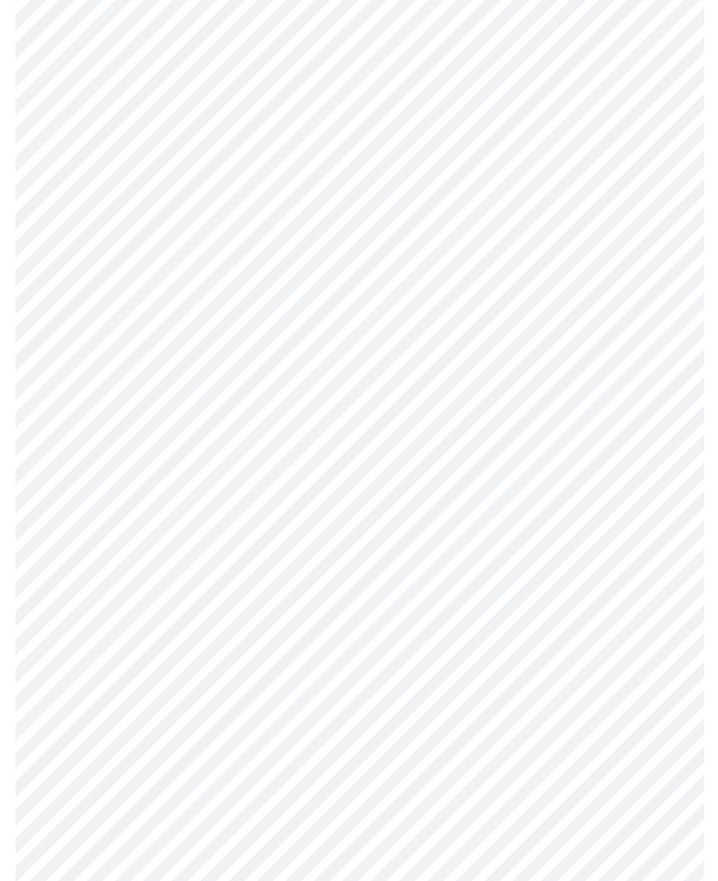
scroll to position [345, 0]
click at [665, 245] on body "MyMenopauseRx Intake Questions 5 / 13" at bounding box center [359, 316] width 704 height 1308
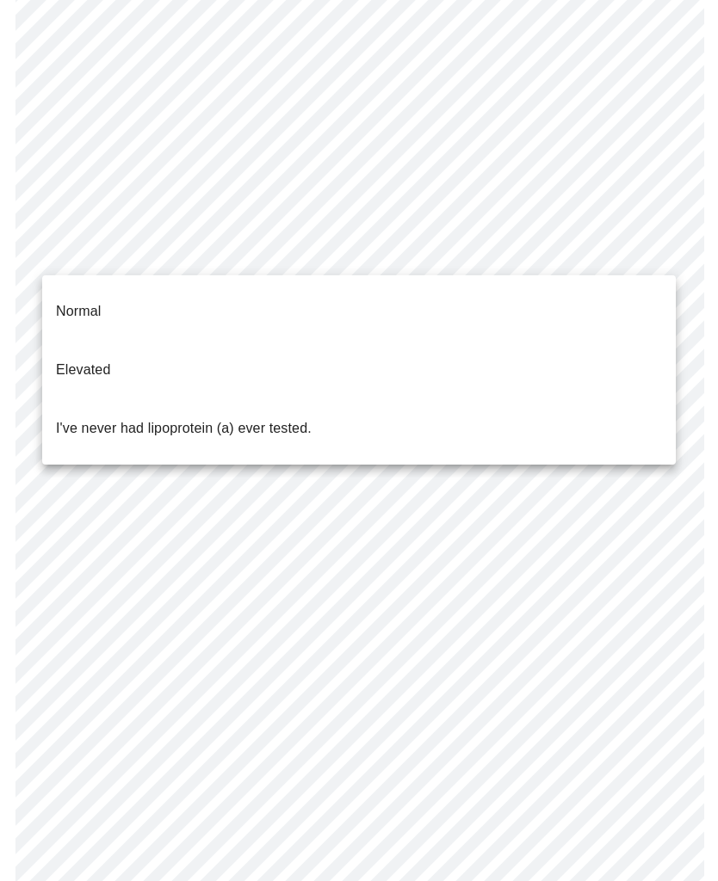
click at [683, 477] on div at bounding box center [359, 440] width 718 height 881
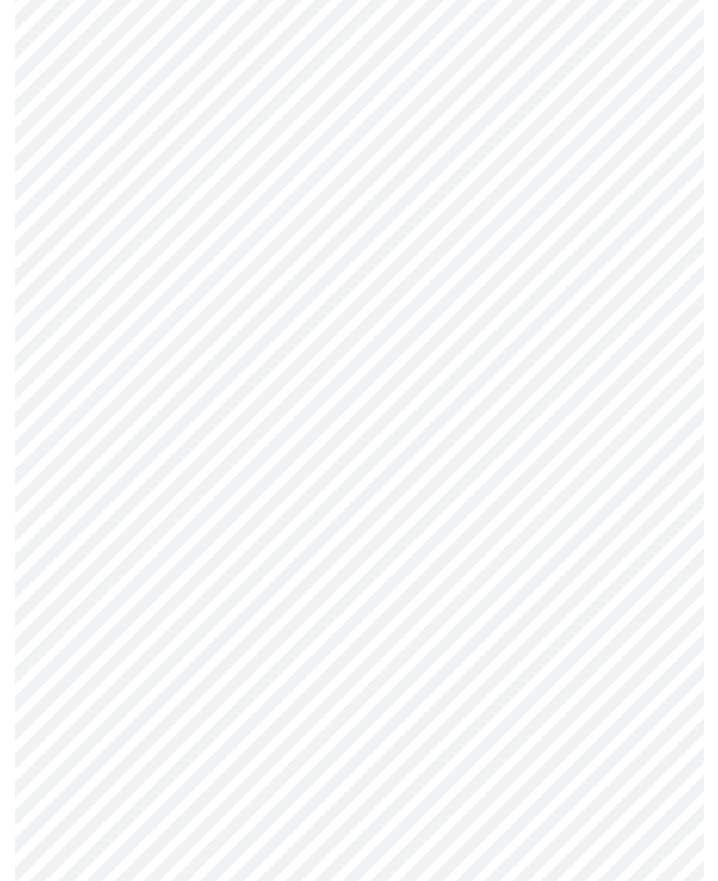
click at [654, 257] on body "MyMenopauseRx Intake Questions 5 / 13" at bounding box center [359, 316] width 704 height 1308
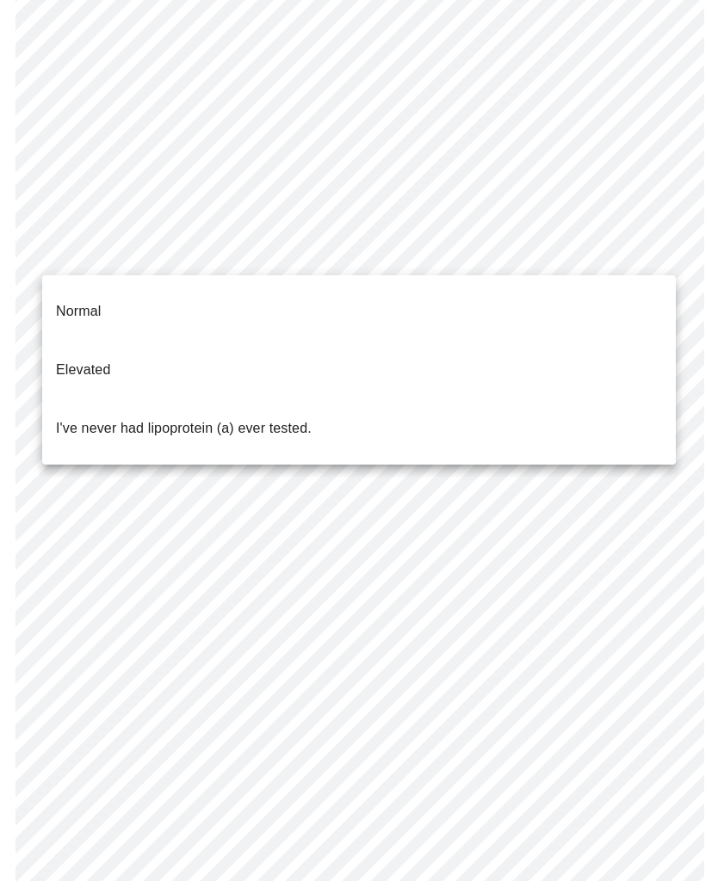
click at [421, 296] on li "Normal" at bounding box center [358, 311] width 633 height 59
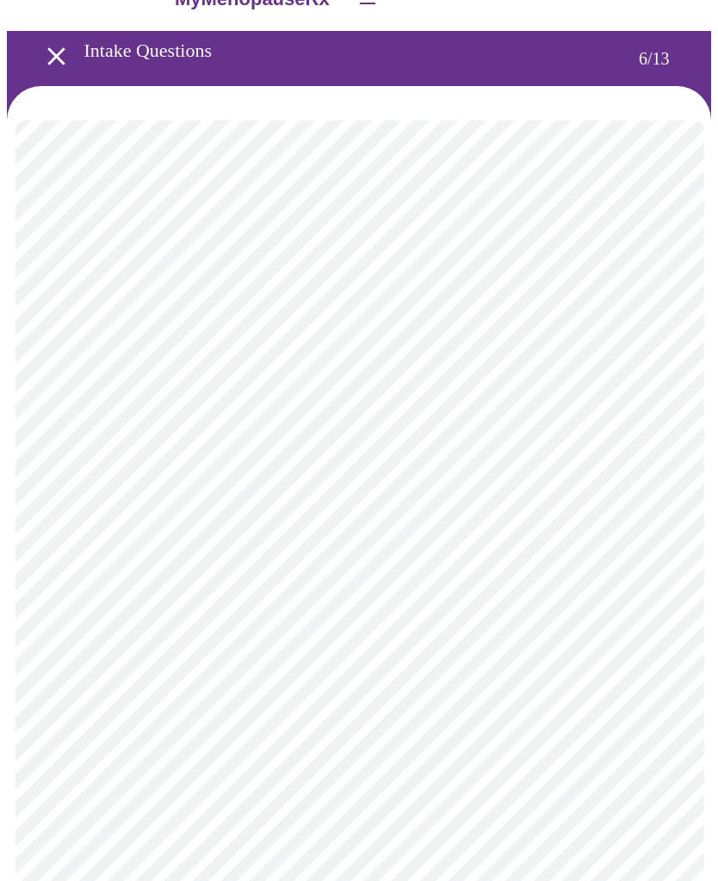
scroll to position [3, 0]
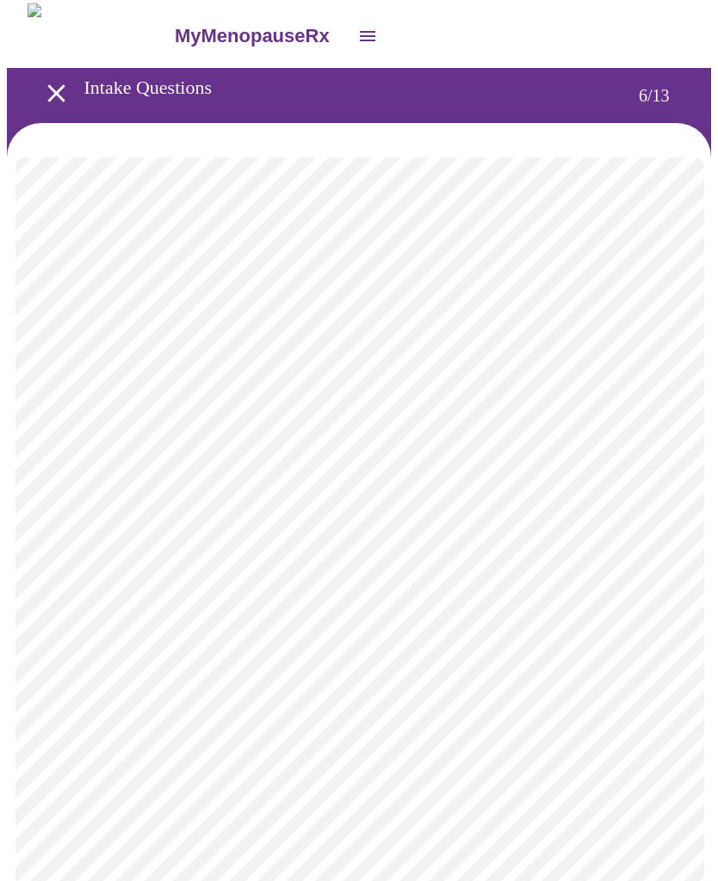
click at [658, 490] on body "MyMenopauseRx Intake Questions 6 / 13" at bounding box center [359, 461] width 704 height 917
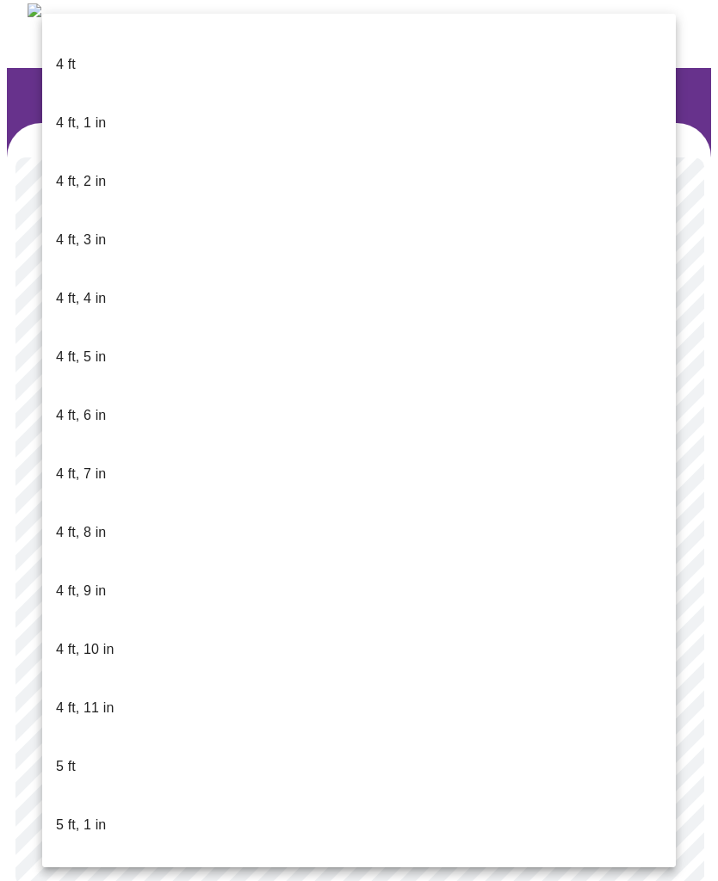
scroll to position [688, 0]
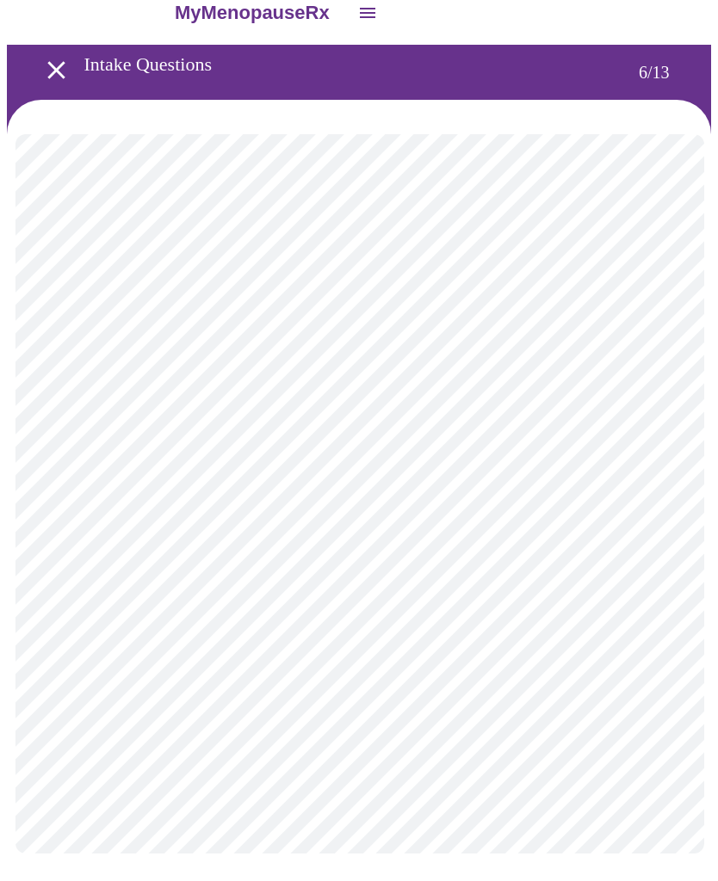
scroll to position [0, 0]
